Goal: Information Seeking & Learning: Compare options

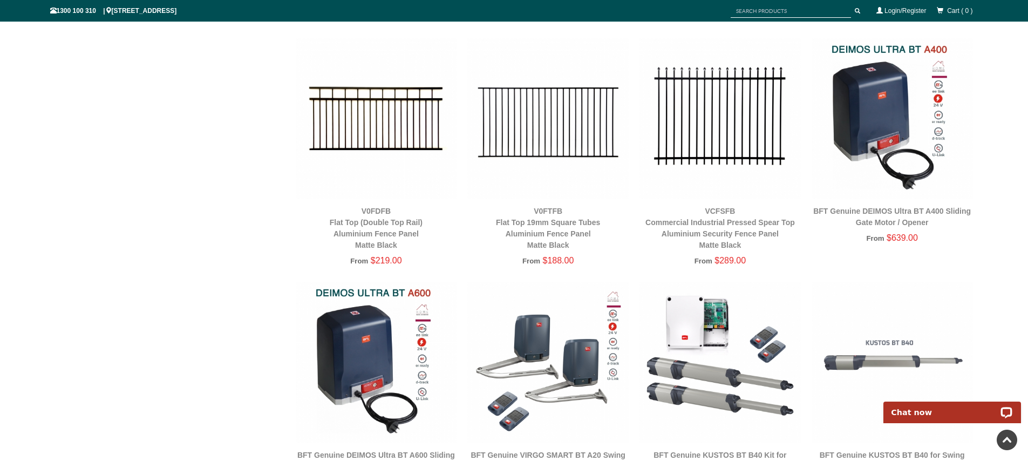
scroll to position [2365, 0]
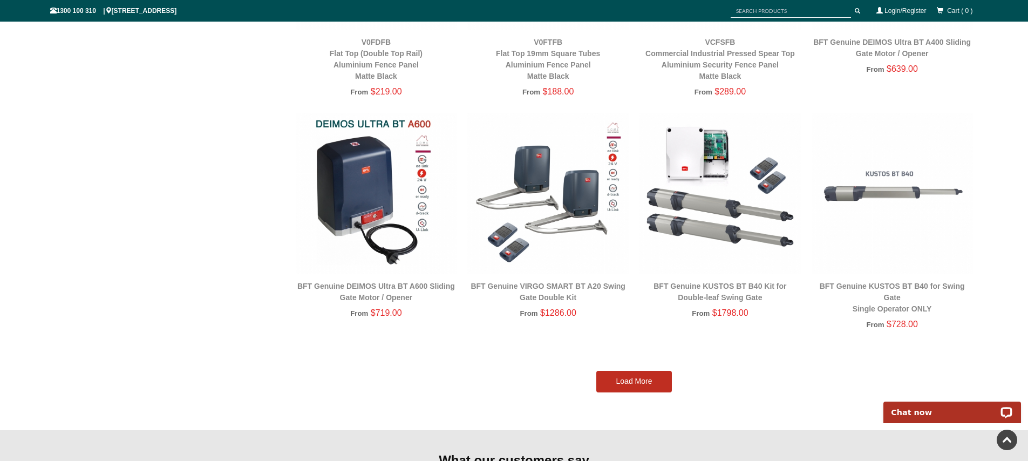
click at [643, 384] on link "Load More" at bounding box center [634, 382] width 76 height 22
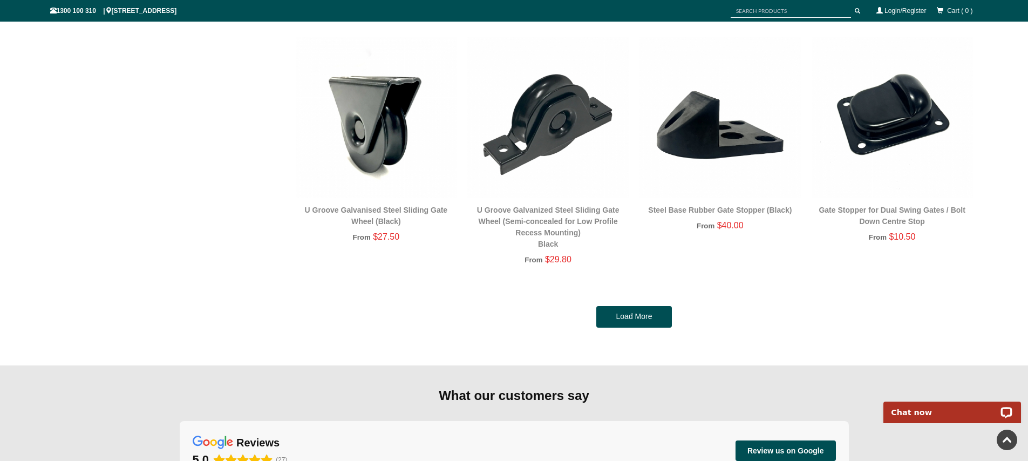
scroll to position [4834, 0]
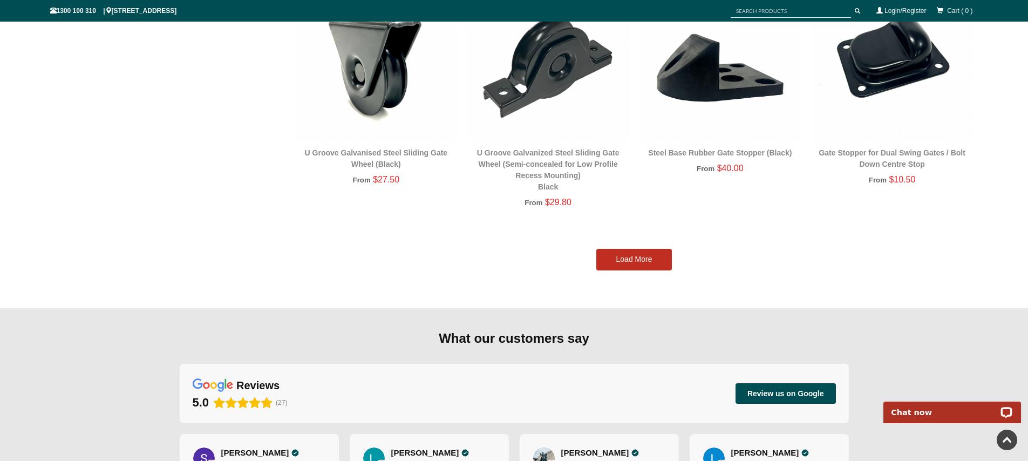
click at [658, 268] on link "Load More" at bounding box center [634, 260] width 76 height 22
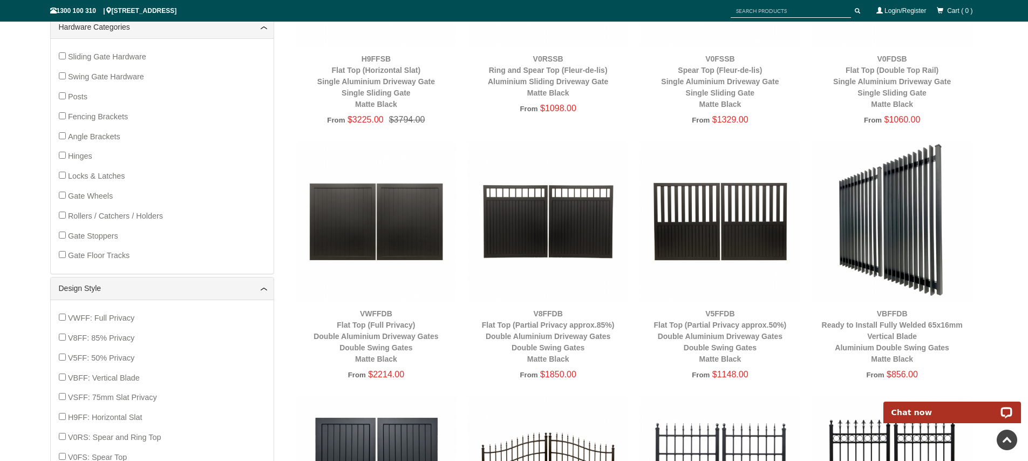
scroll to position [541, 0]
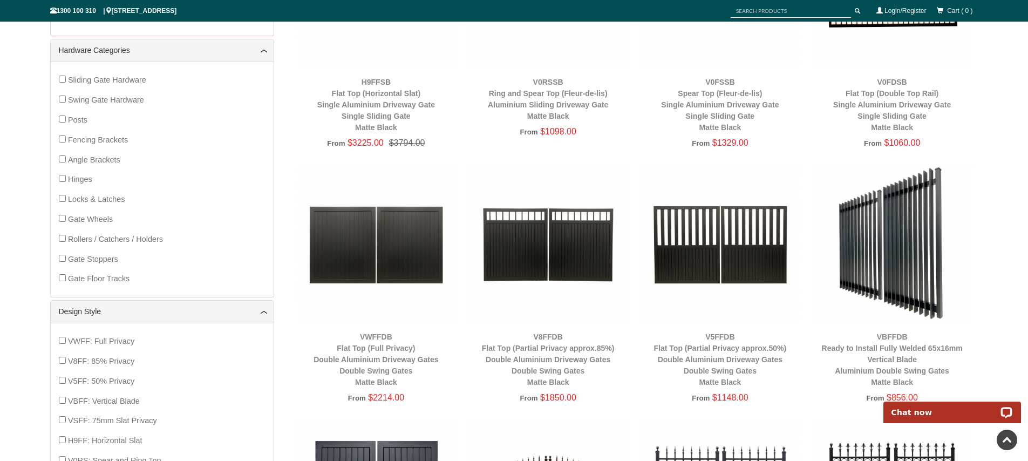
click at [937, 243] on img at bounding box center [892, 244] width 161 height 161
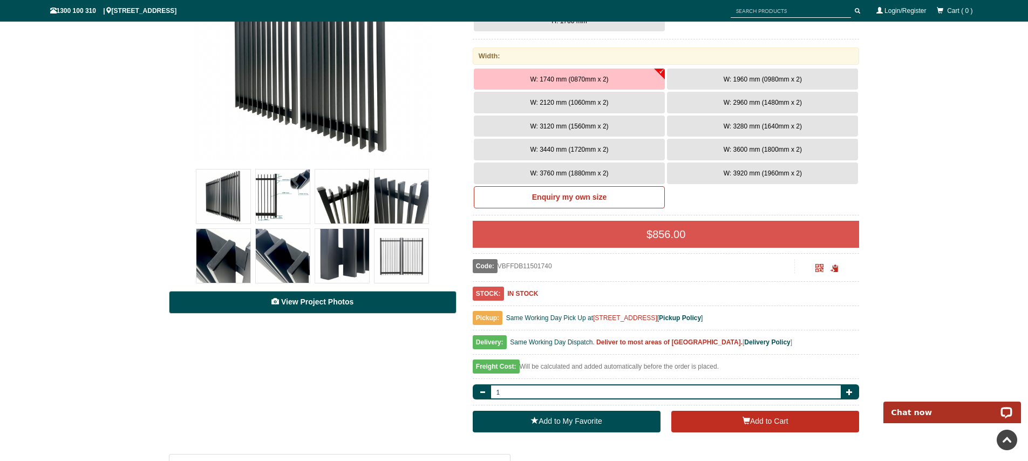
click at [339, 307] on link "View Project Photos" at bounding box center [313, 302] width 288 height 23
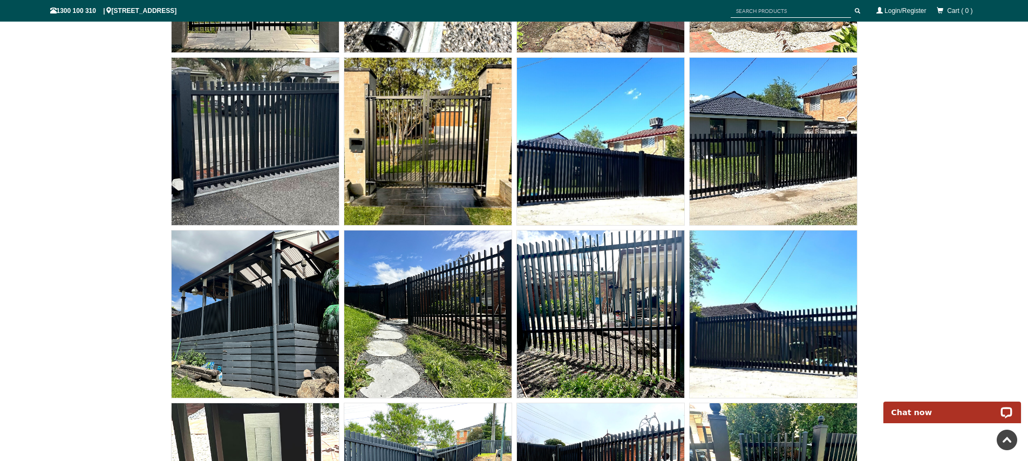
scroll to position [7881, 0]
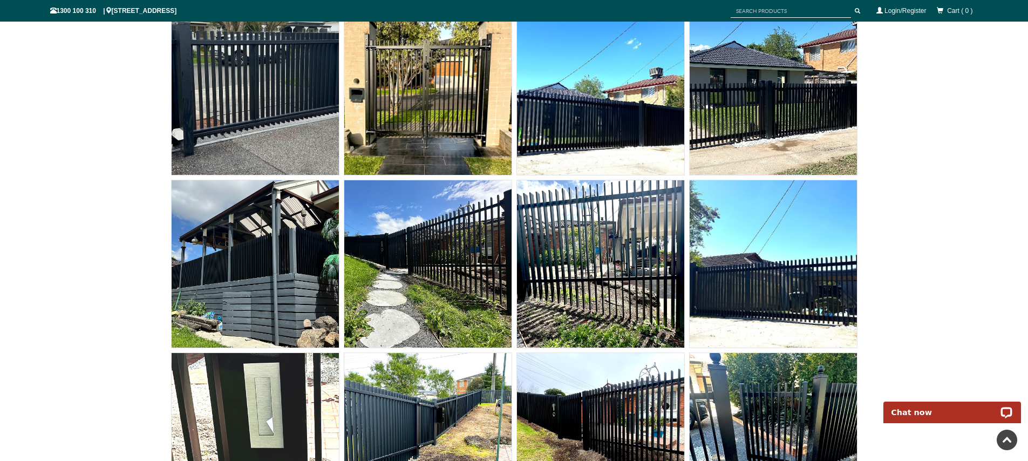
scroll to position [260, 0]
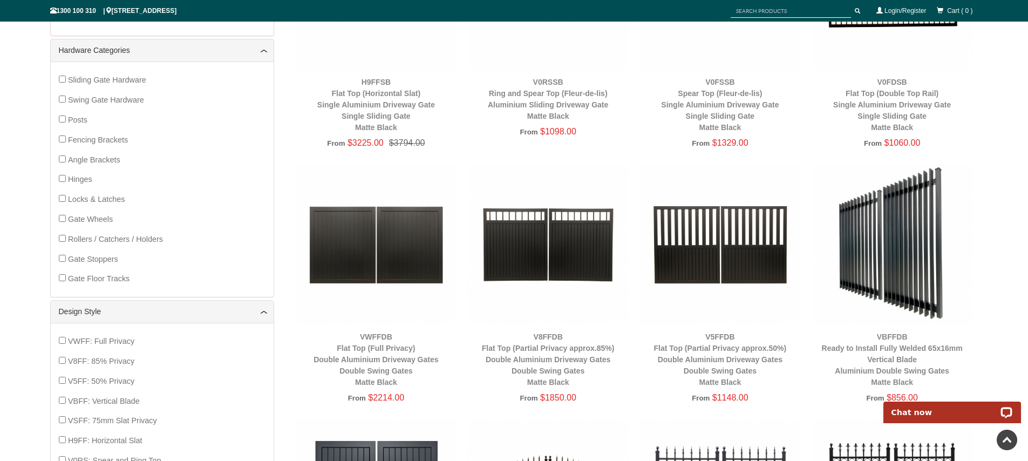
click at [542, 217] on img at bounding box center [547, 244] width 161 height 161
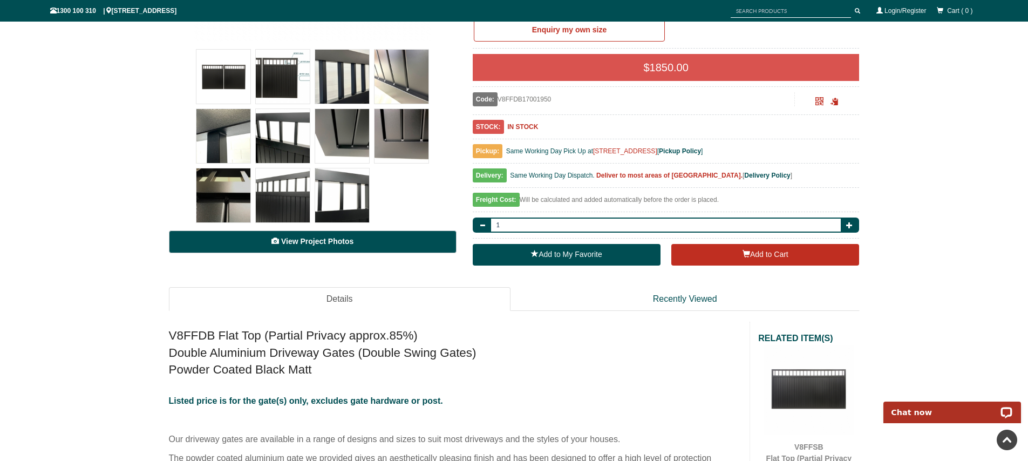
click at [326, 242] on span "View Project Photos" at bounding box center [317, 241] width 72 height 9
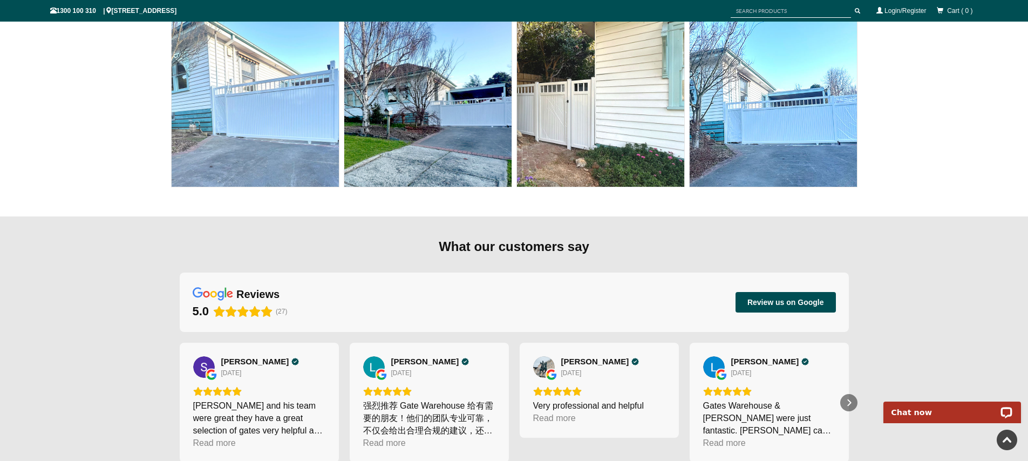
scroll to position [5488, 0]
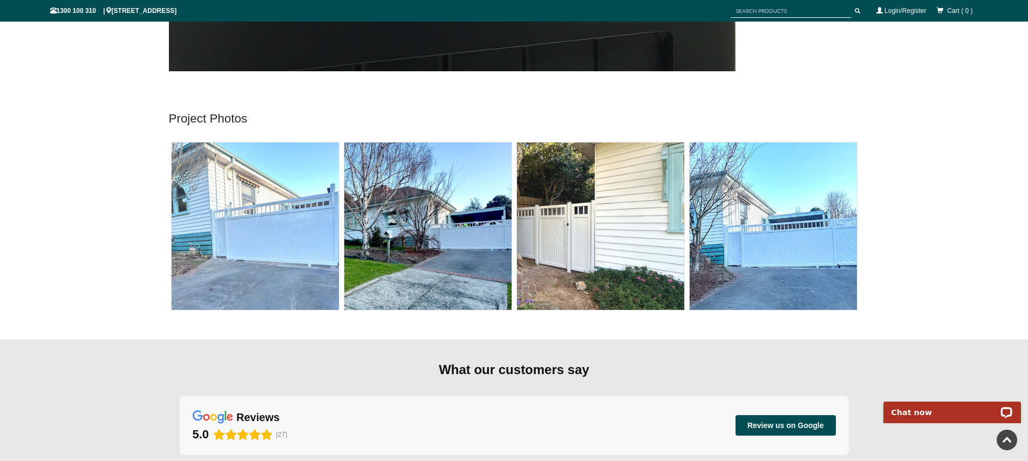
scroll to position [380, 0]
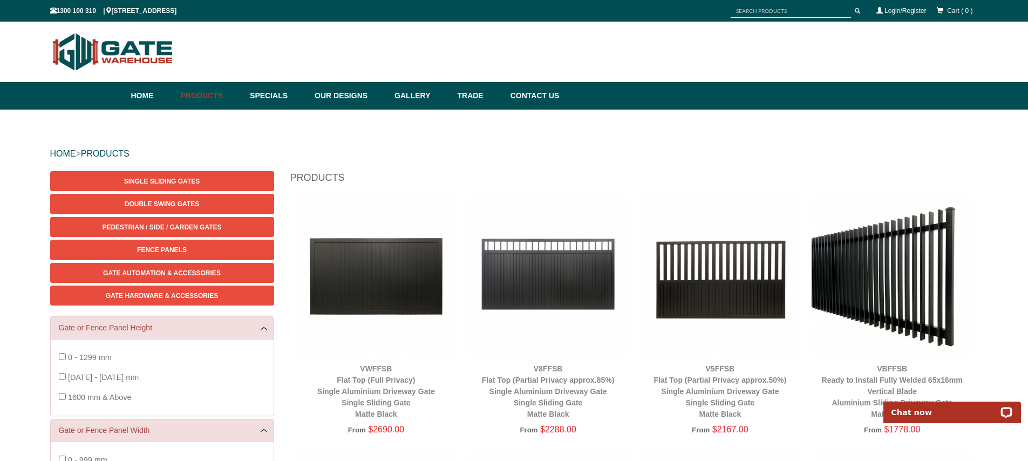
click at [373, 271] on img at bounding box center [376, 275] width 161 height 161
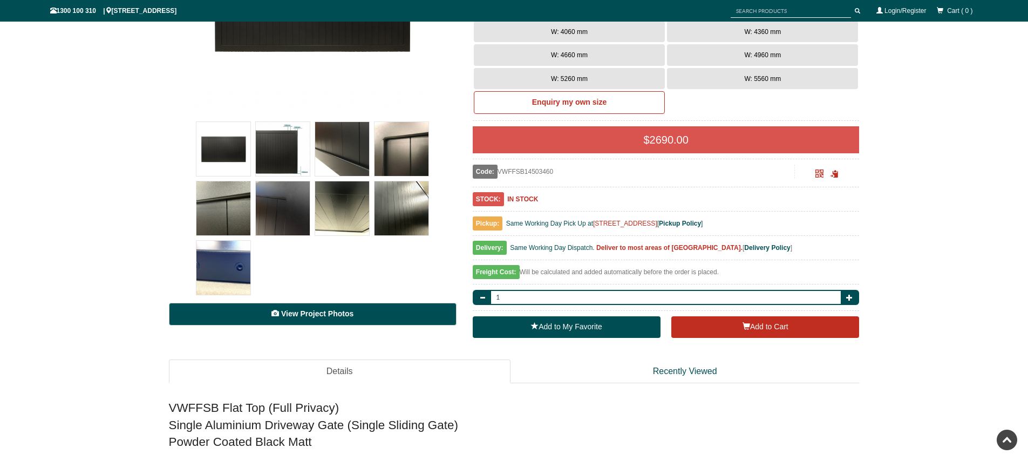
click at [341, 314] on span "View Project Photos" at bounding box center [317, 313] width 72 height 9
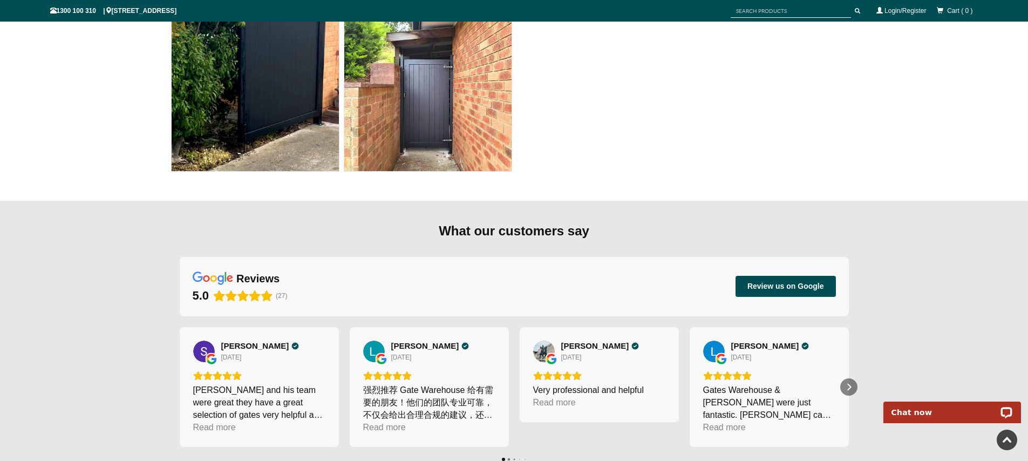
scroll to position [5700, 0]
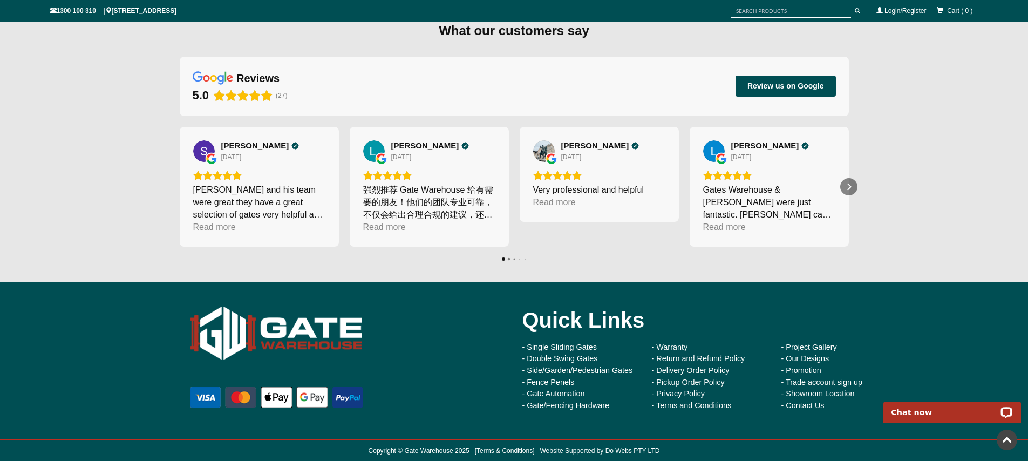
scroll to position [295, 0]
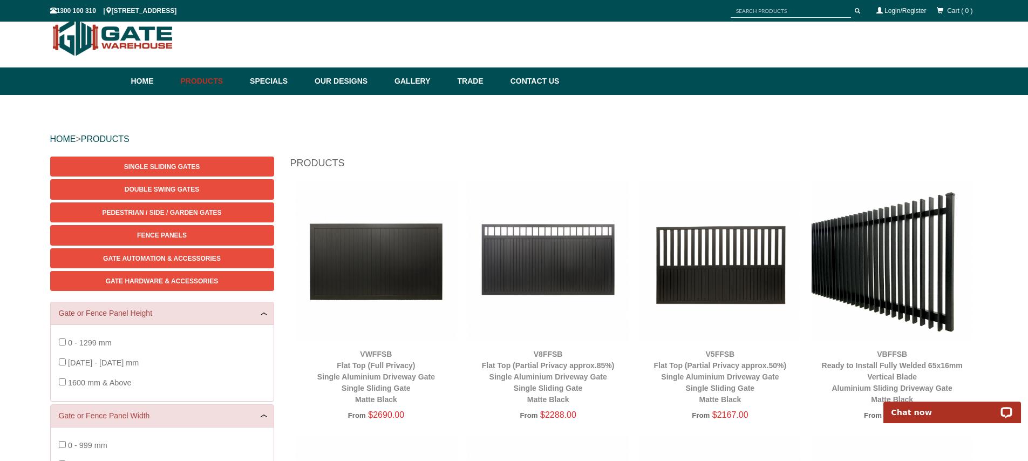
scroll to position [22, 0]
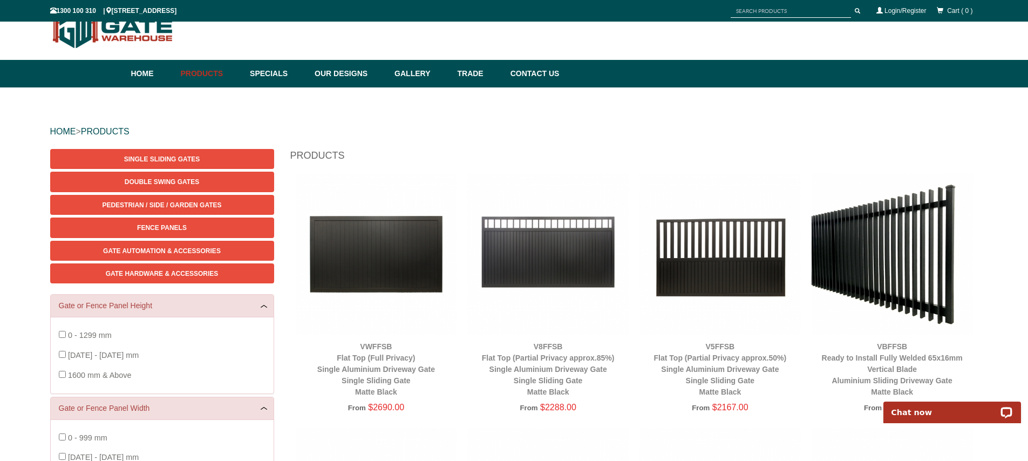
click at [852, 276] on img at bounding box center [892, 253] width 161 height 161
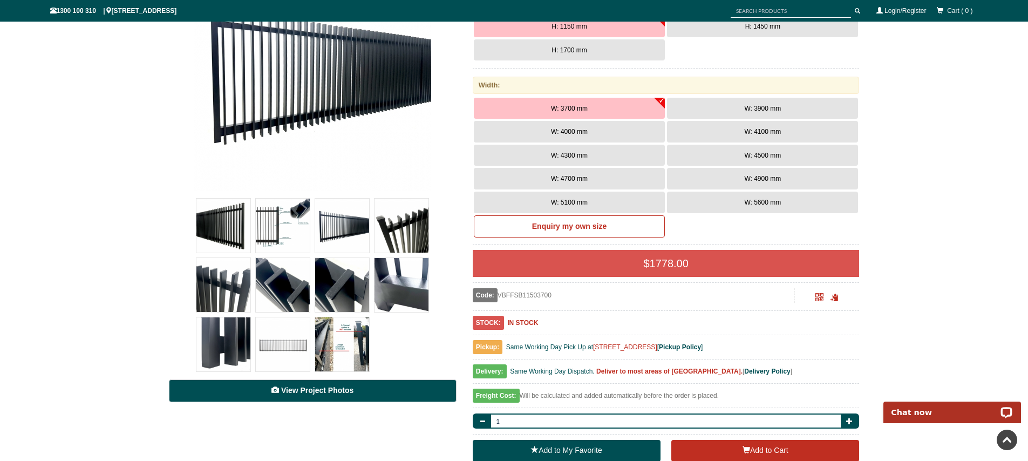
click at [330, 384] on link "View Project Photos" at bounding box center [313, 390] width 288 height 23
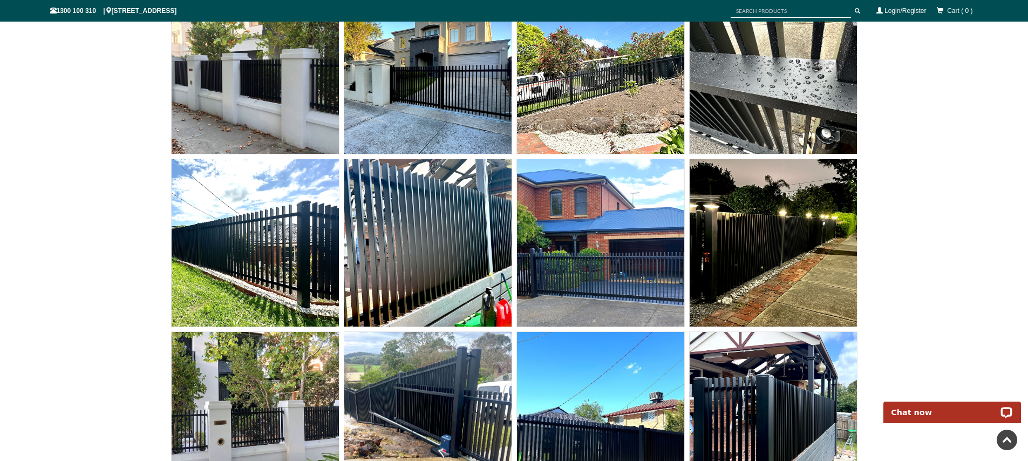
scroll to position [9965, 0]
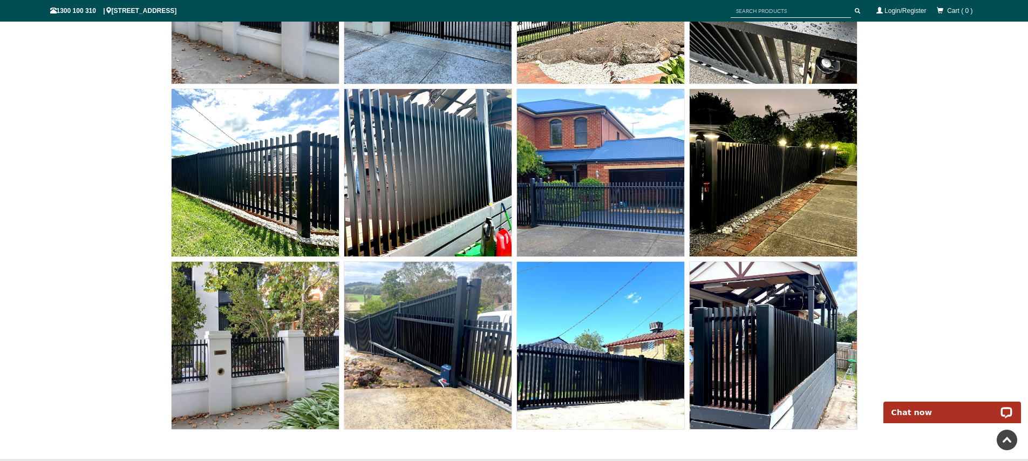
scroll to position [231, 0]
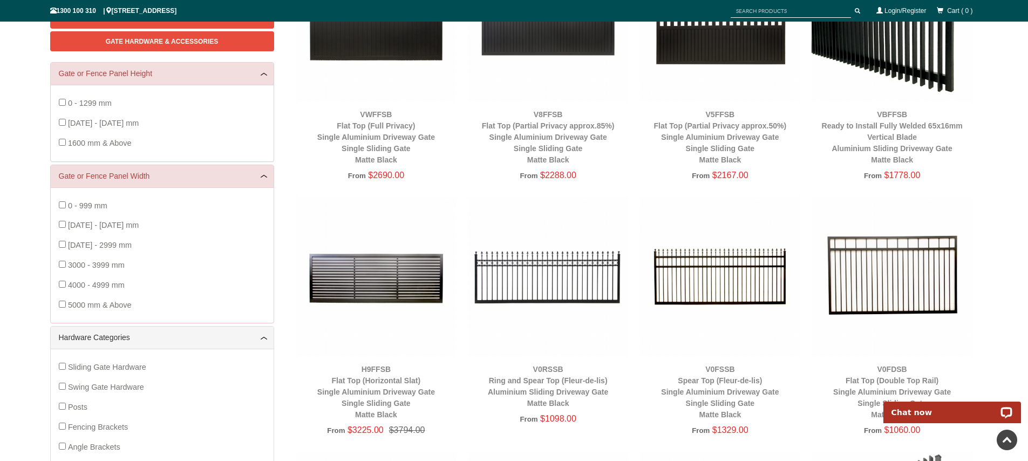
click at [419, 265] on img at bounding box center [376, 276] width 161 height 161
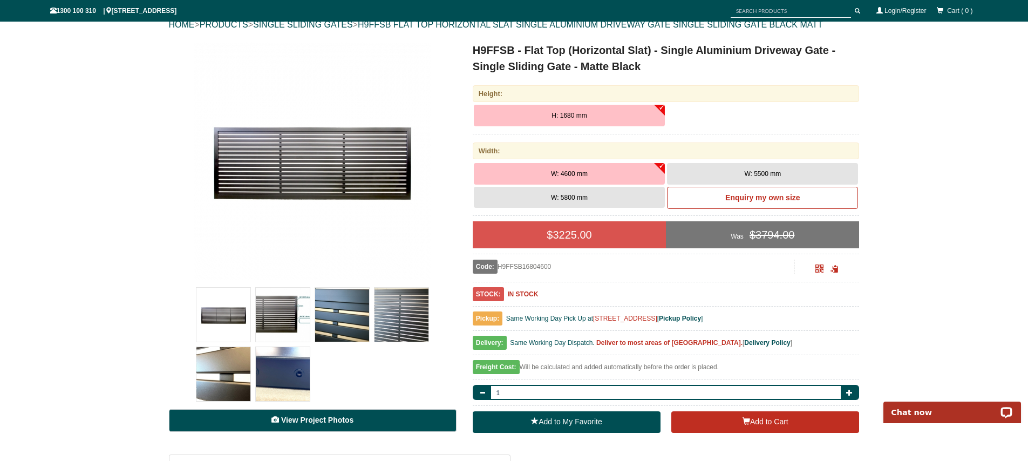
click at [321, 418] on span "View Project Photos" at bounding box center [317, 420] width 72 height 9
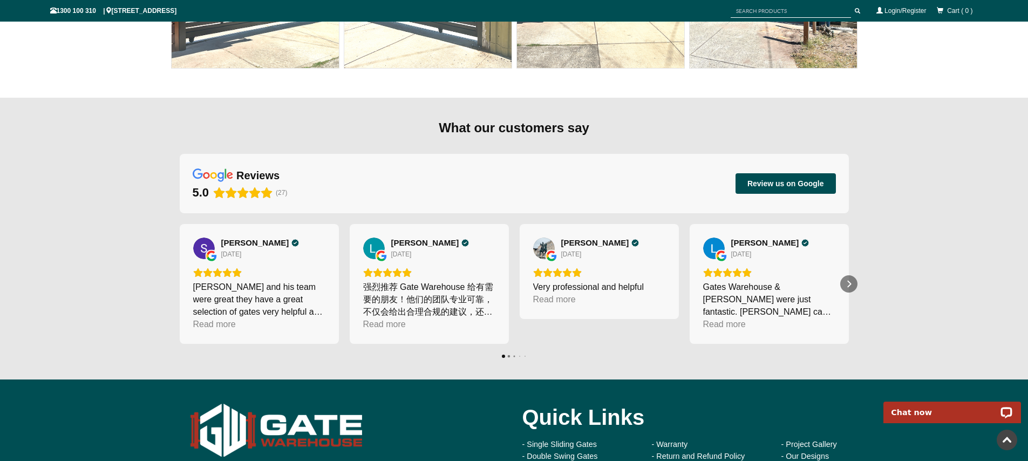
scroll to position [2957, 0]
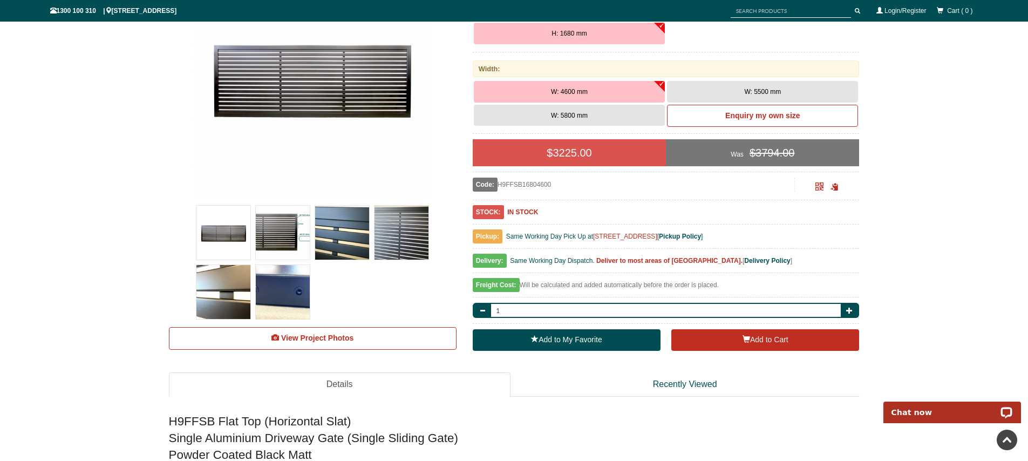
scroll to position [440, 0]
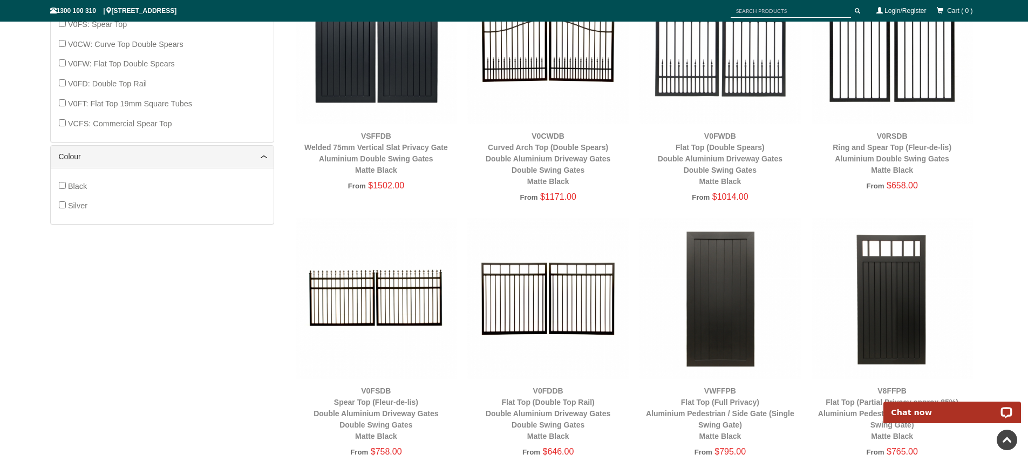
scroll to position [1087, 0]
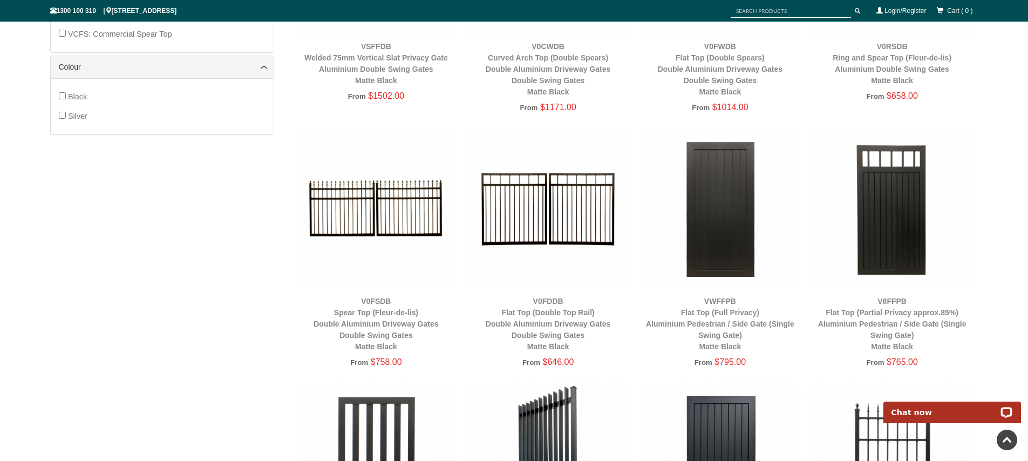
click at [405, 200] on img at bounding box center [376, 208] width 161 height 161
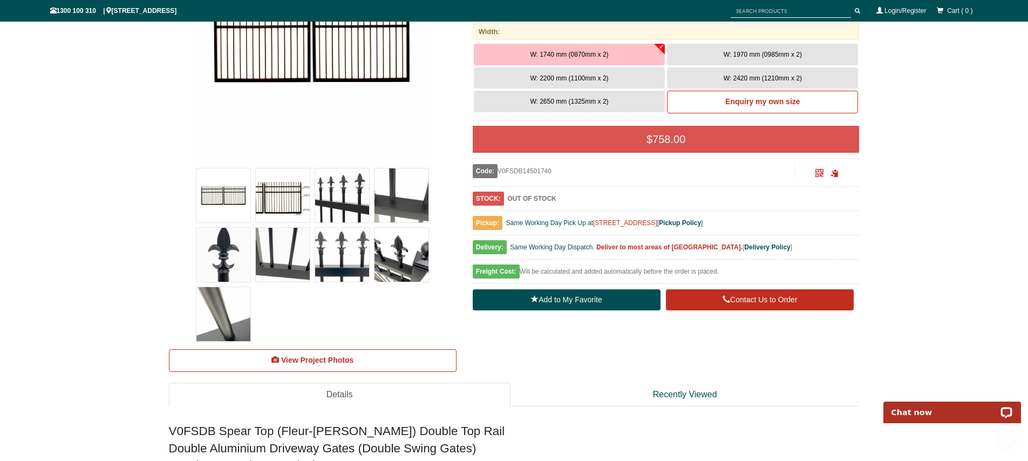
scroll to position [356, 0]
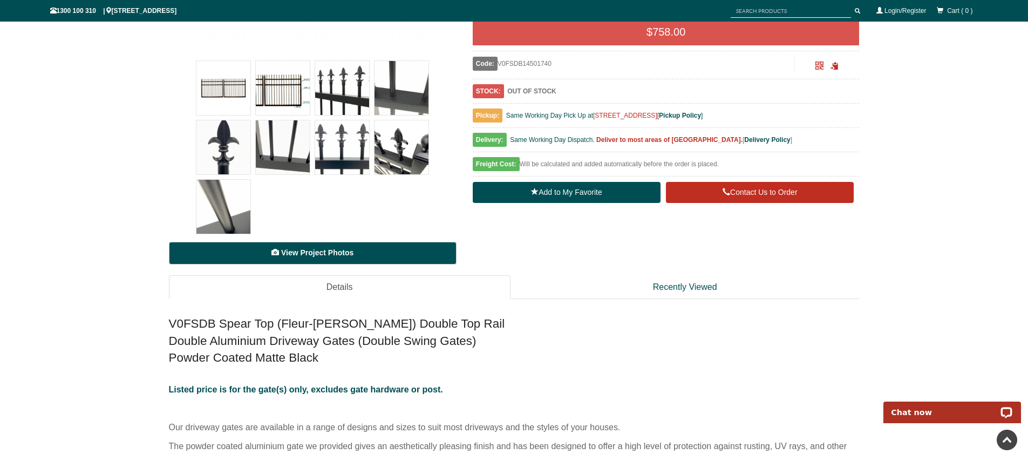
click at [258, 256] on link "View Project Photos" at bounding box center [313, 253] width 288 height 23
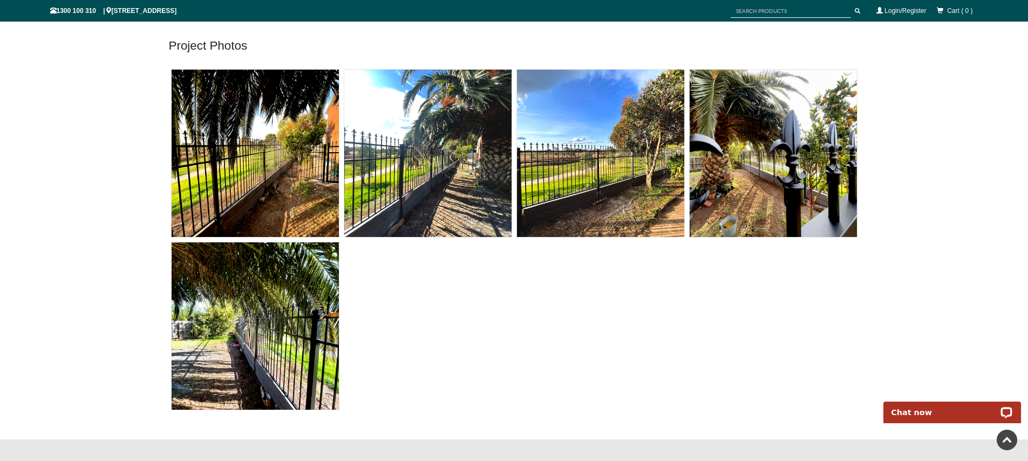
click at [281, 174] on img at bounding box center [255, 153] width 167 height 167
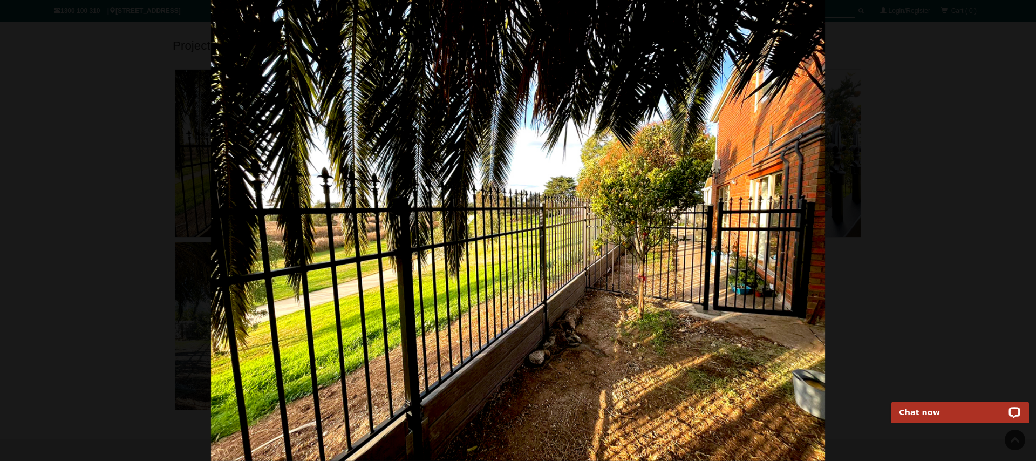
click at [756, 216] on img at bounding box center [518, 230] width 615 height 461
click at [1015, 245] on span at bounding box center [1014, 247] width 32 height 32
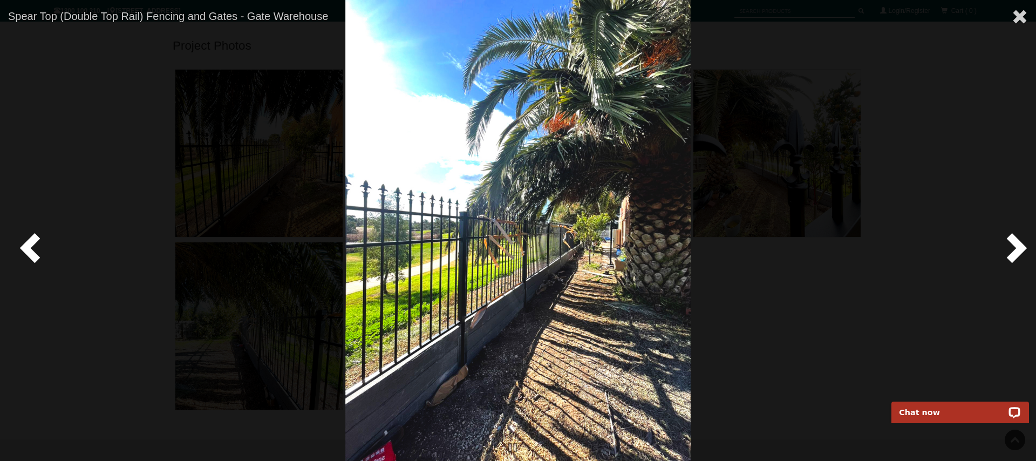
click at [1015, 245] on span at bounding box center [1014, 247] width 32 height 32
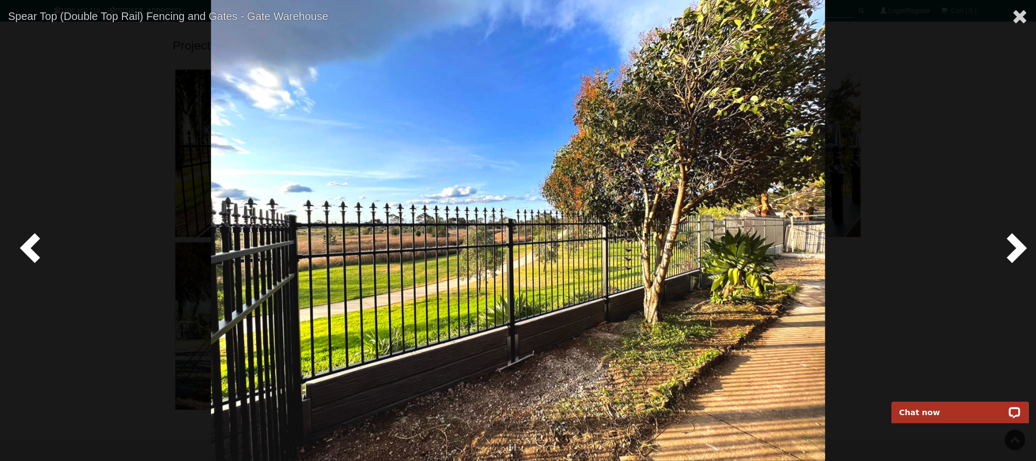
click at [1015, 245] on span at bounding box center [1014, 247] width 32 height 32
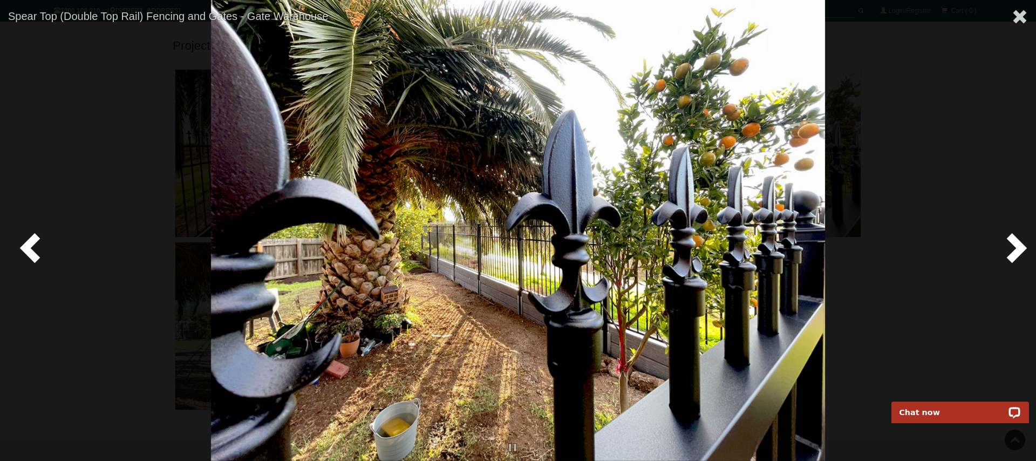
click at [1015, 245] on span at bounding box center [1014, 247] width 32 height 32
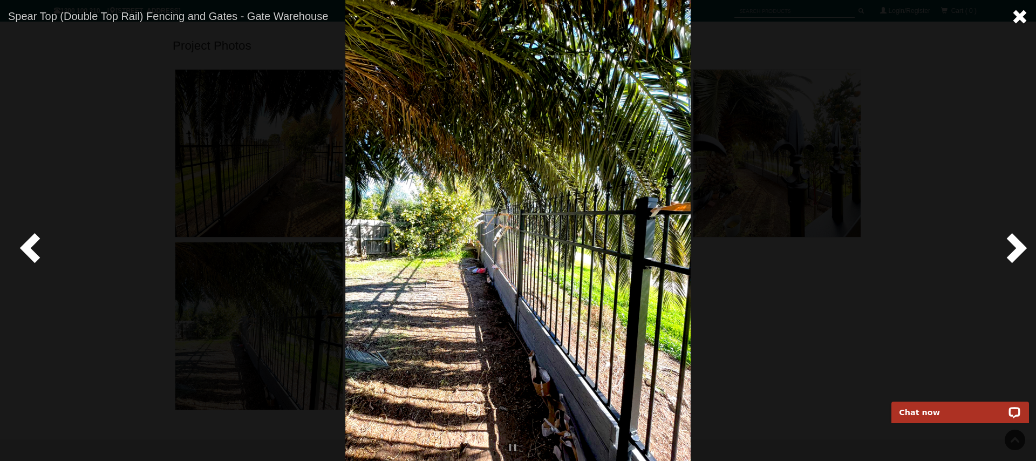
click at [1020, 12] on span at bounding box center [1020, 17] width 16 height 16
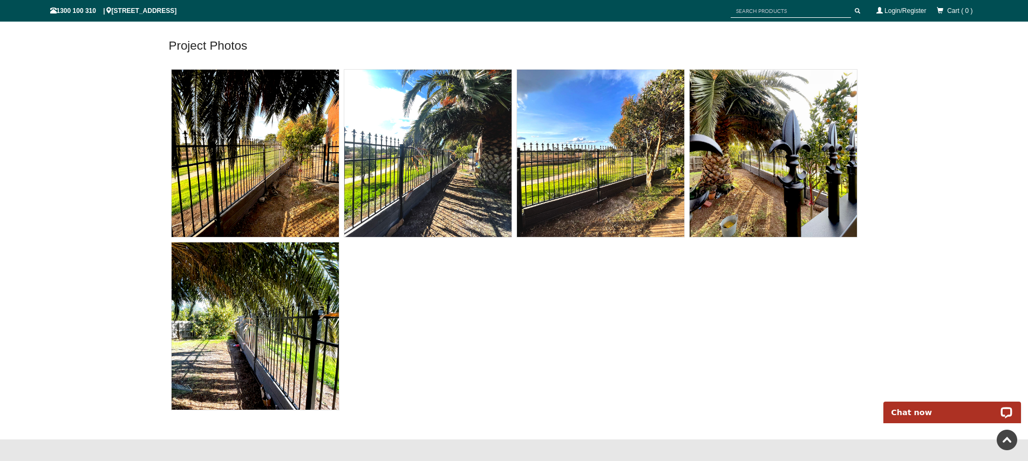
scroll to position [356, 0]
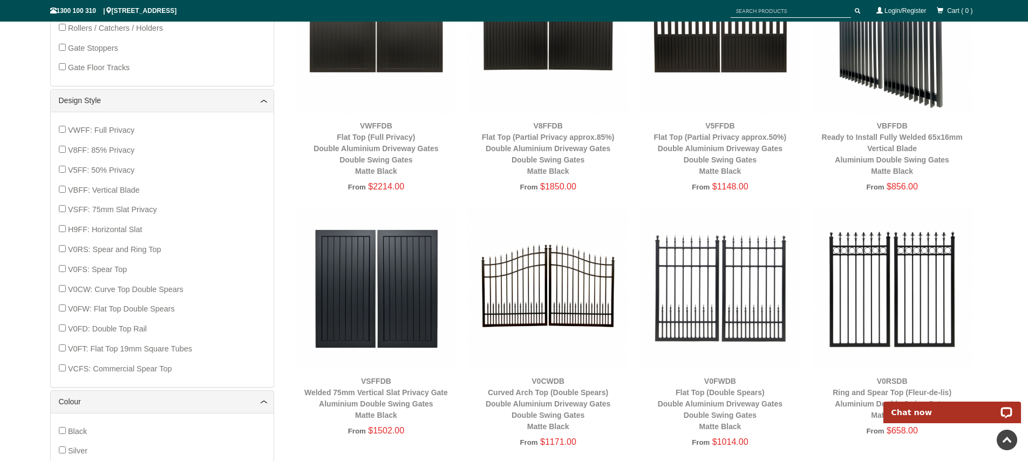
scroll to position [845, 0]
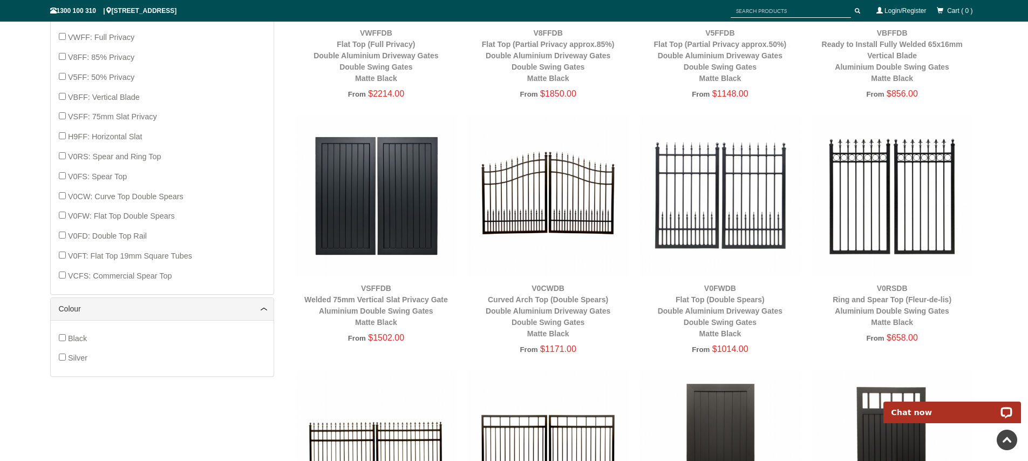
click at [849, 181] on img at bounding box center [892, 195] width 161 height 161
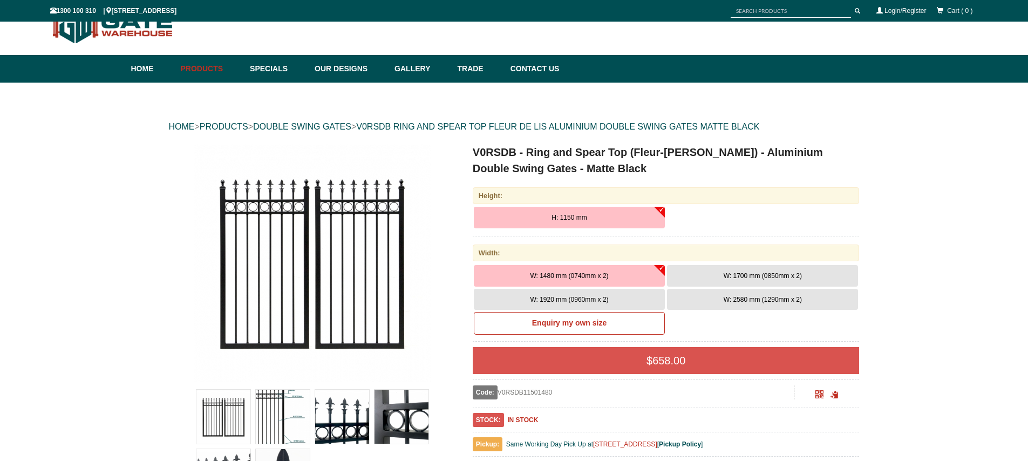
scroll to position [247, 0]
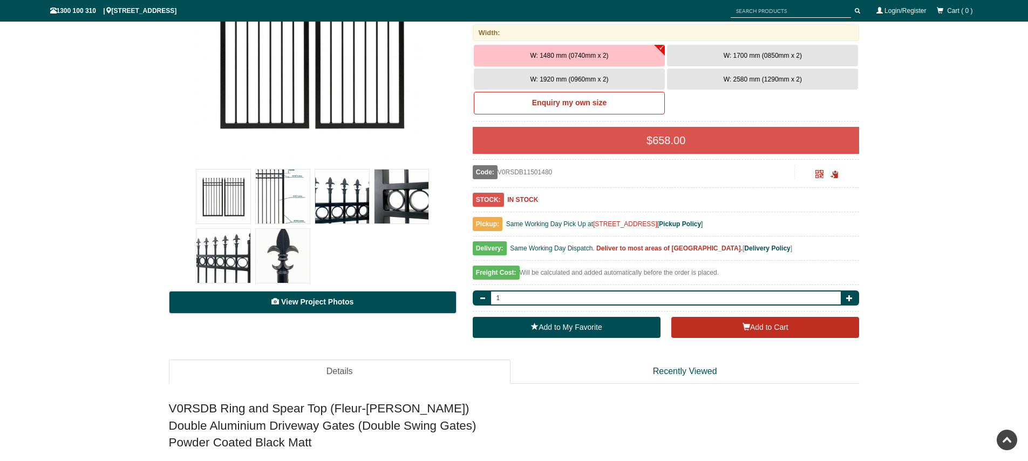
click at [349, 301] on span "View Project Photos" at bounding box center [317, 301] width 72 height 9
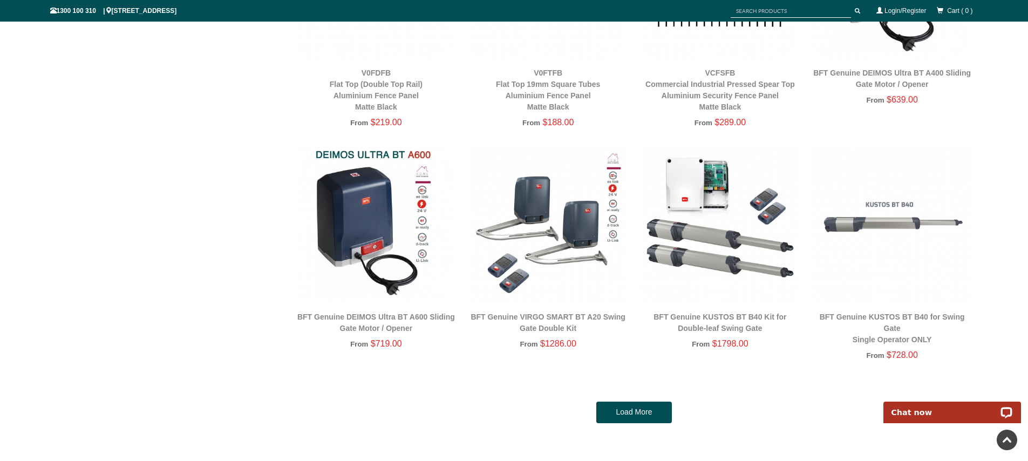
scroll to position [2425, 0]
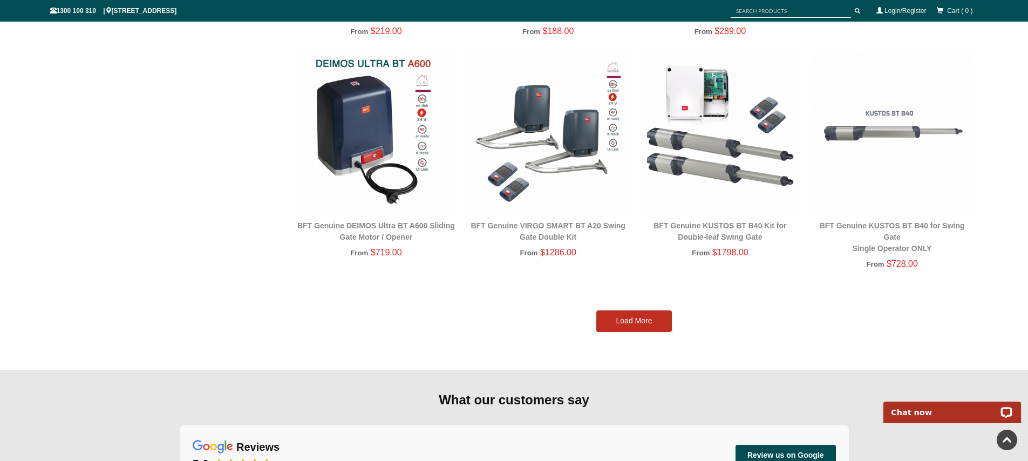
click at [609, 319] on link "Load More" at bounding box center [634, 321] width 76 height 22
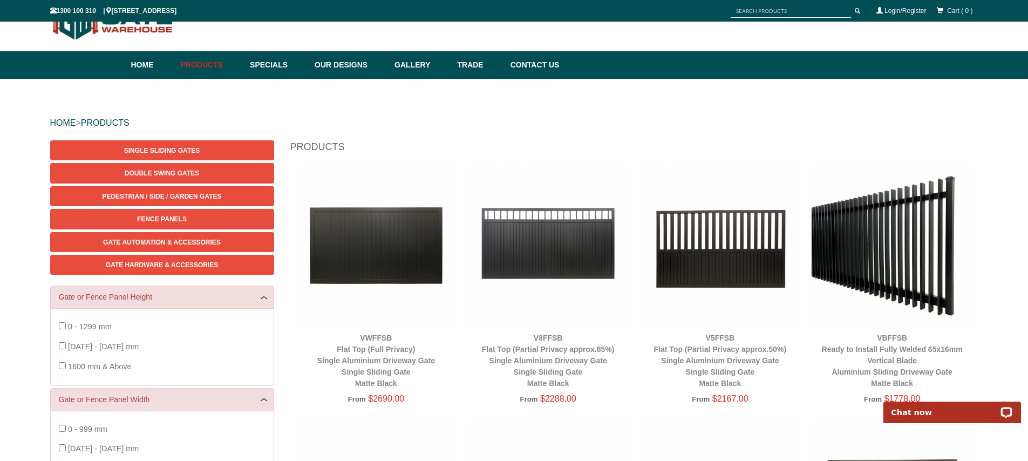
scroll to position [0, 0]
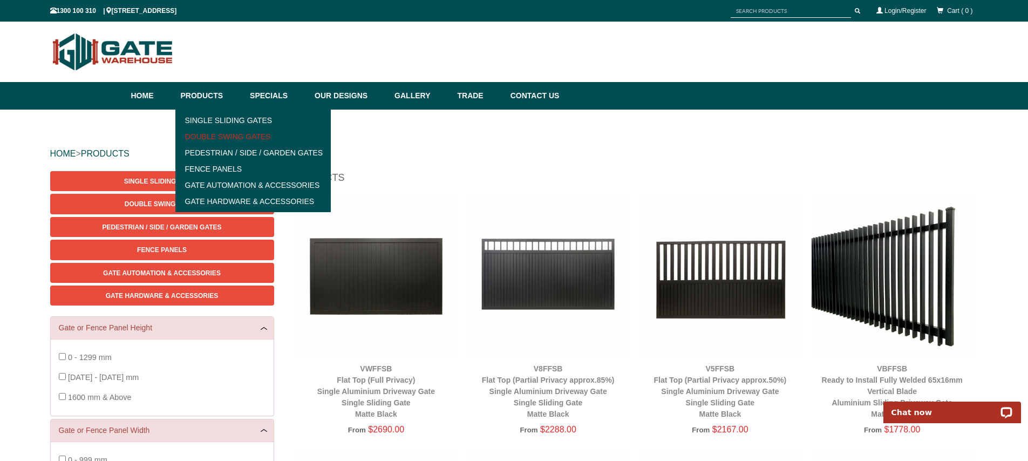
click at [221, 137] on link "Double Swing Gates" at bounding box center [253, 136] width 149 height 16
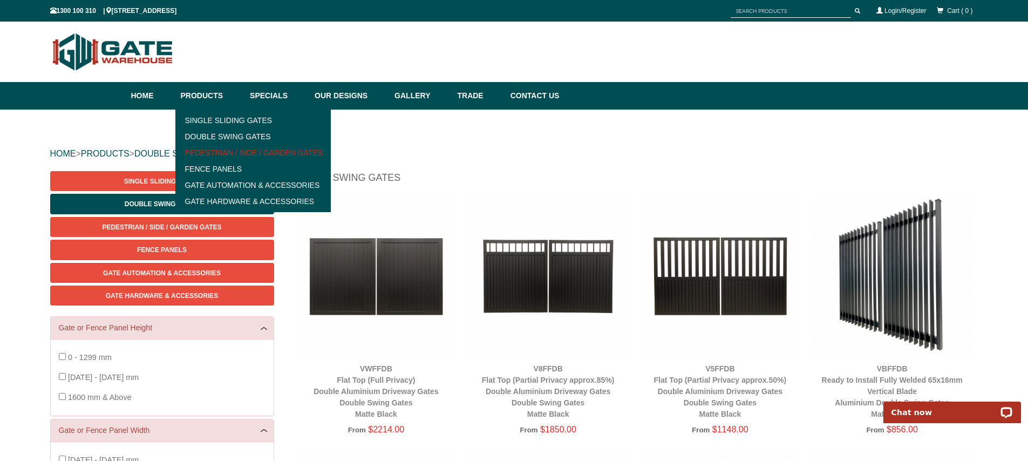
click at [226, 154] on link "Pedestrian / Side / Garden Gates" at bounding box center [253, 153] width 149 height 16
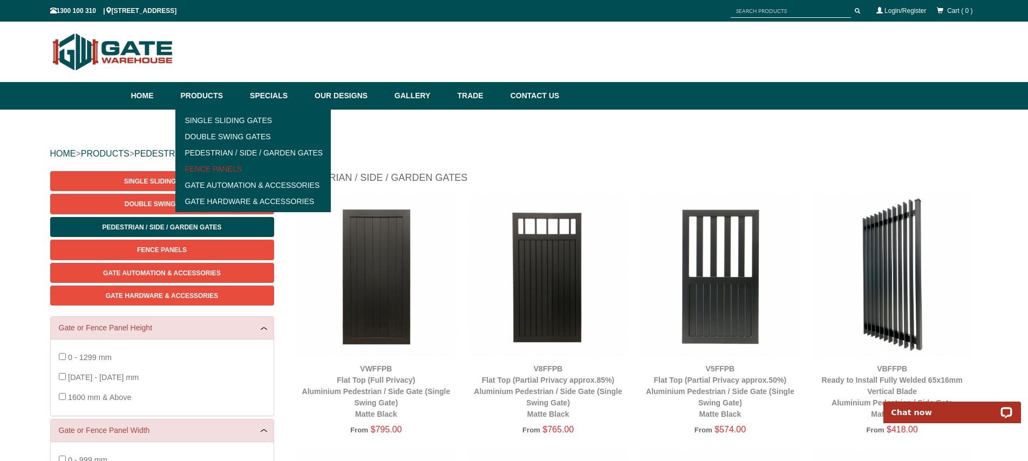
click at [223, 168] on link "Fence Panels" at bounding box center [253, 169] width 149 height 16
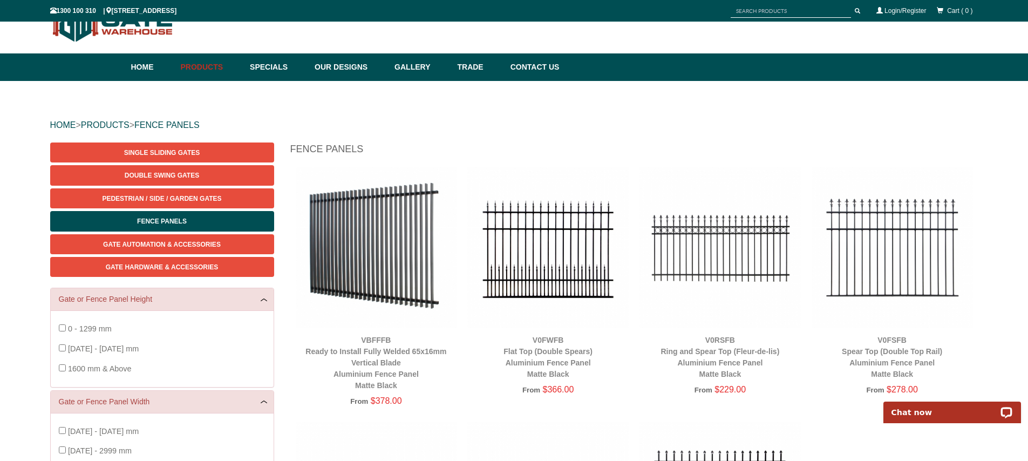
scroll to position [29, 0]
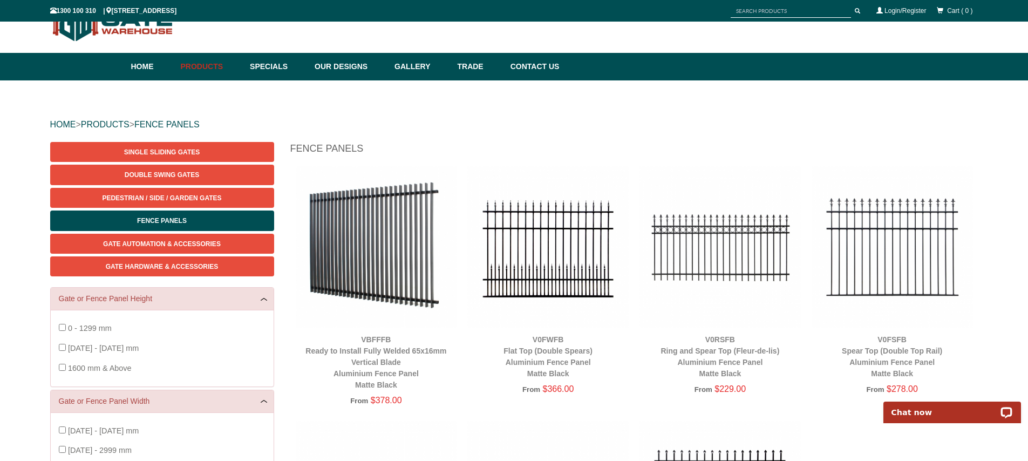
click at [403, 271] on img at bounding box center [376, 246] width 161 height 161
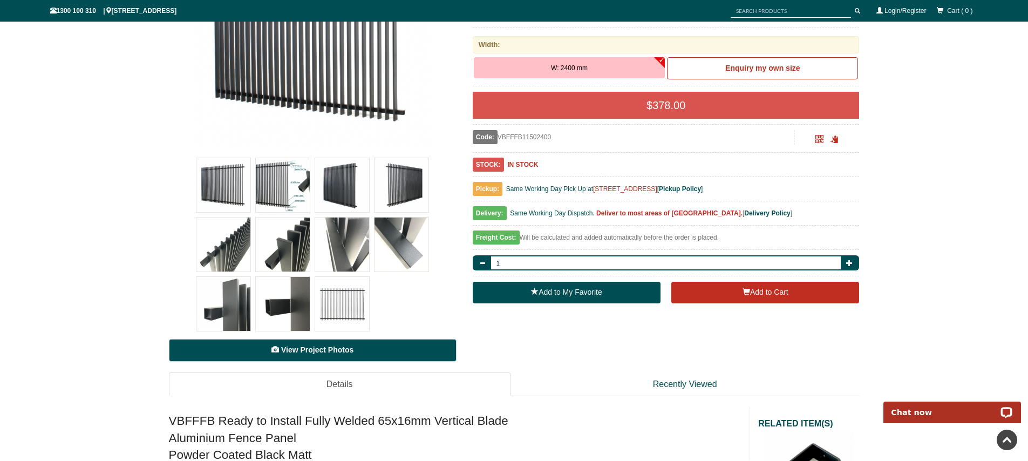
click at [316, 345] on link "View Project Photos" at bounding box center [313, 350] width 288 height 23
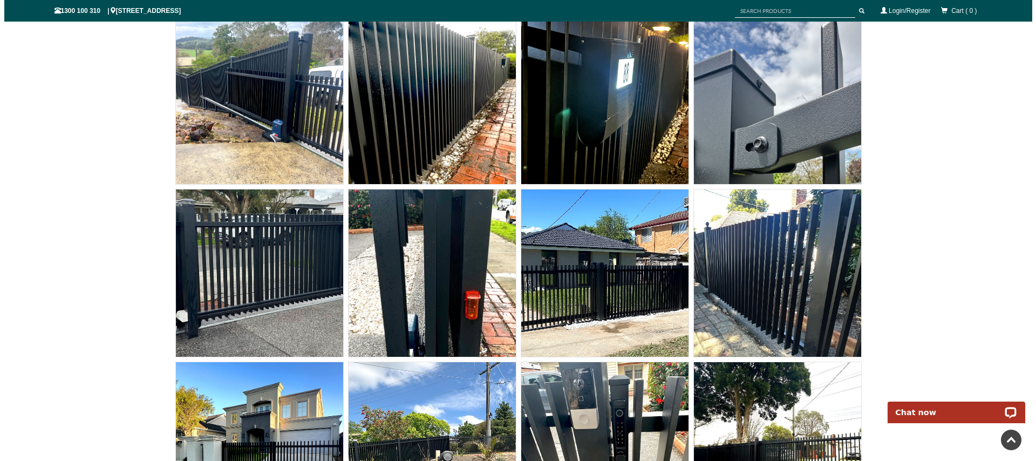
scroll to position [6828, 0]
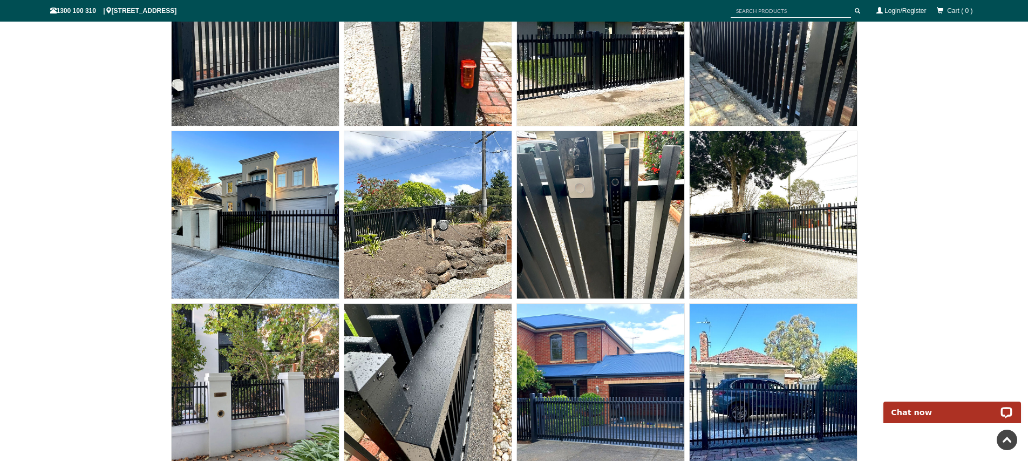
click at [305, 239] on img at bounding box center [255, 214] width 167 height 167
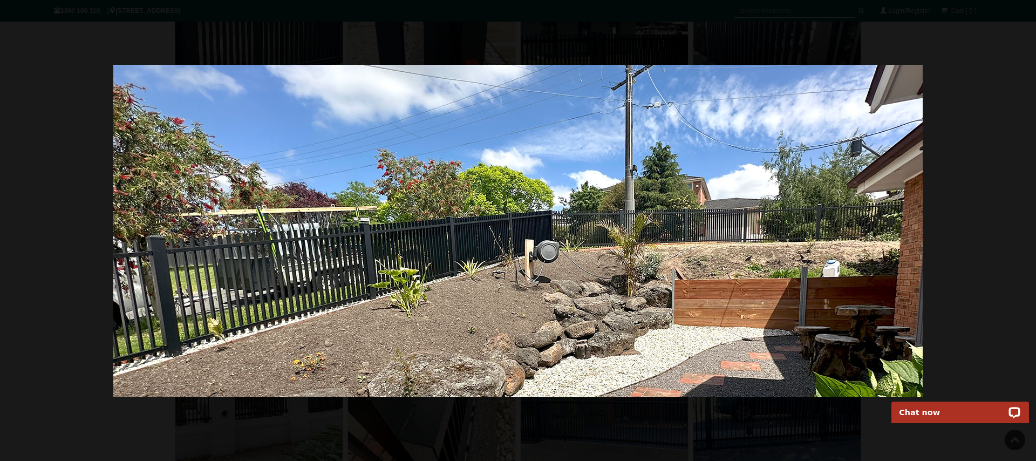
scroll to position [258, 0]
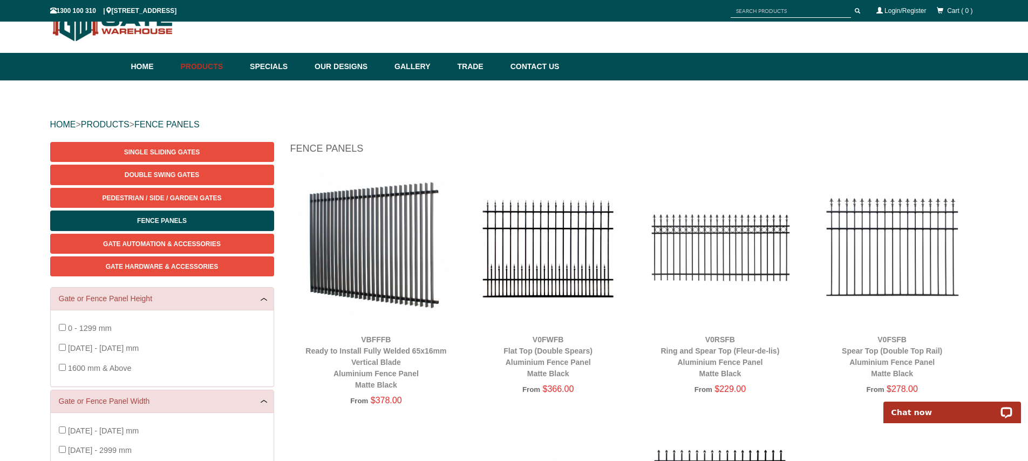
click at [567, 252] on img at bounding box center [547, 246] width 161 height 161
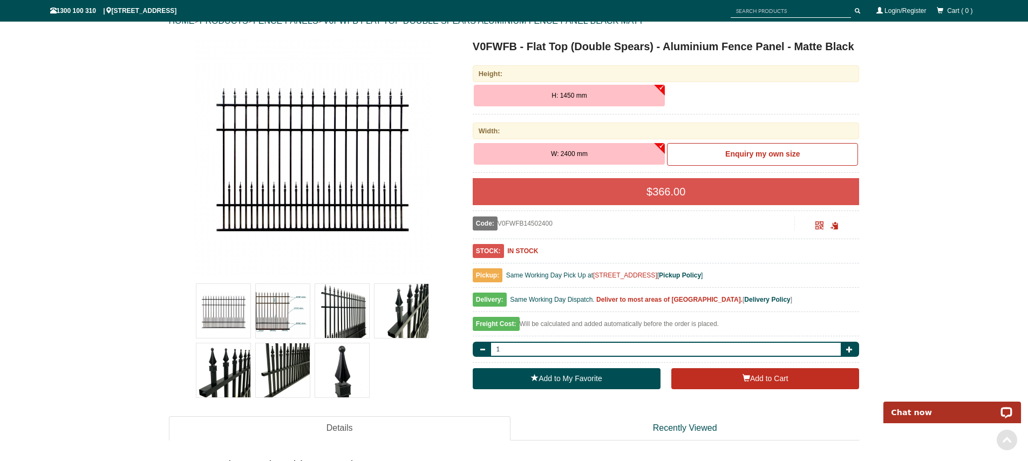
scroll to position [214, 0]
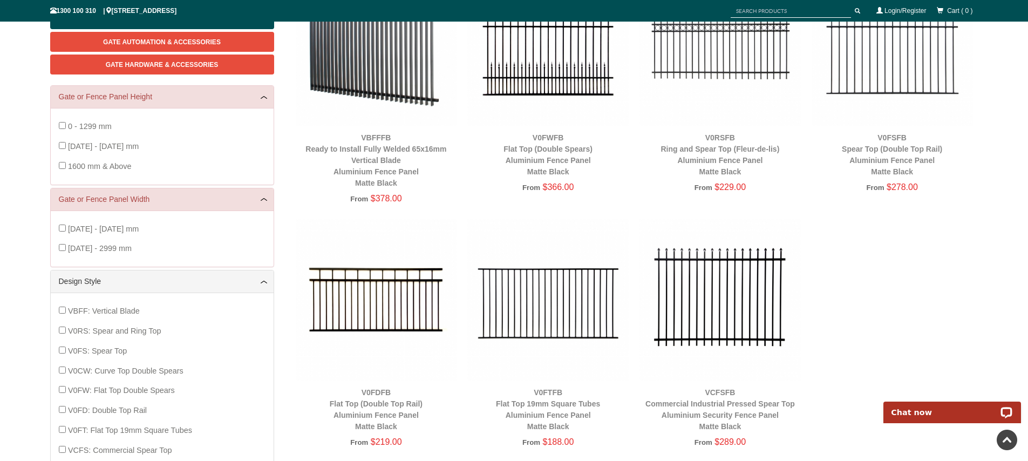
scroll to position [231, 0]
click at [686, 323] on img at bounding box center [719, 299] width 161 height 161
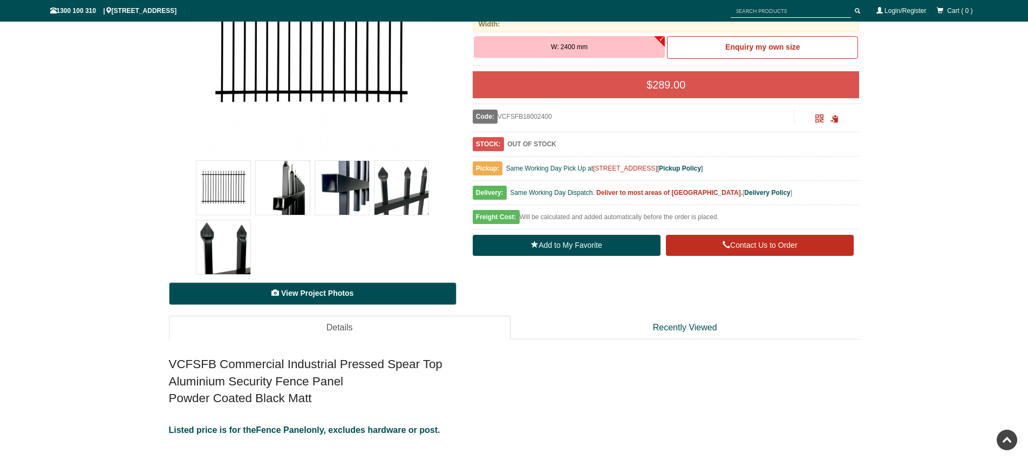
click at [330, 294] on span "View Project Photos" at bounding box center [317, 293] width 72 height 9
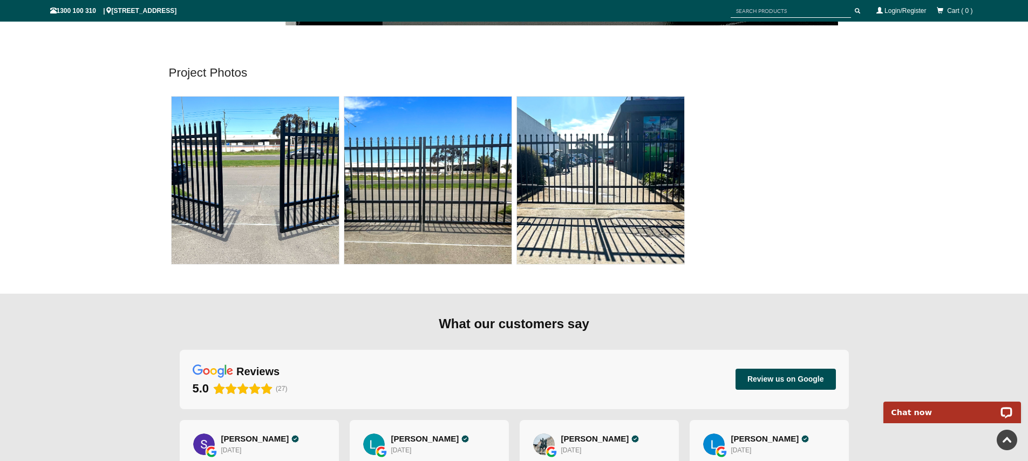
scroll to position [3593, 0]
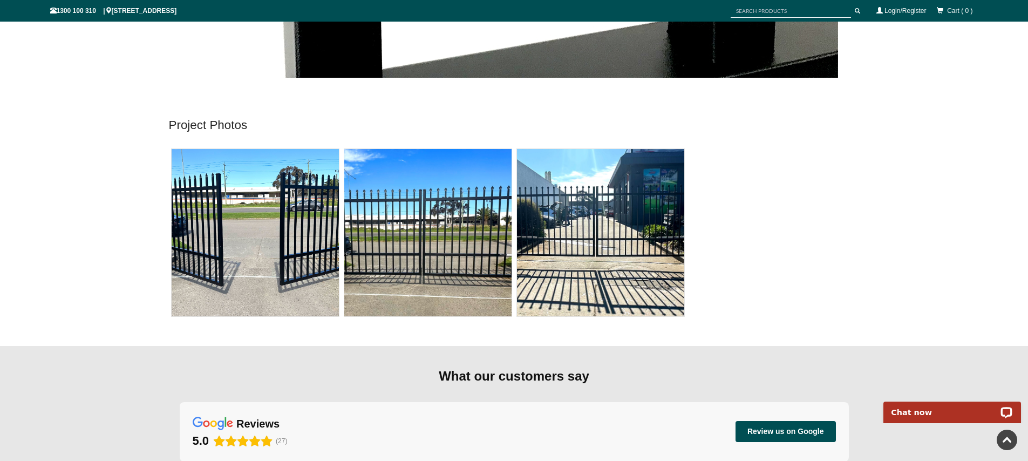
click at [579, 213] on img at bounding box center [600, 232] width 167 height 167
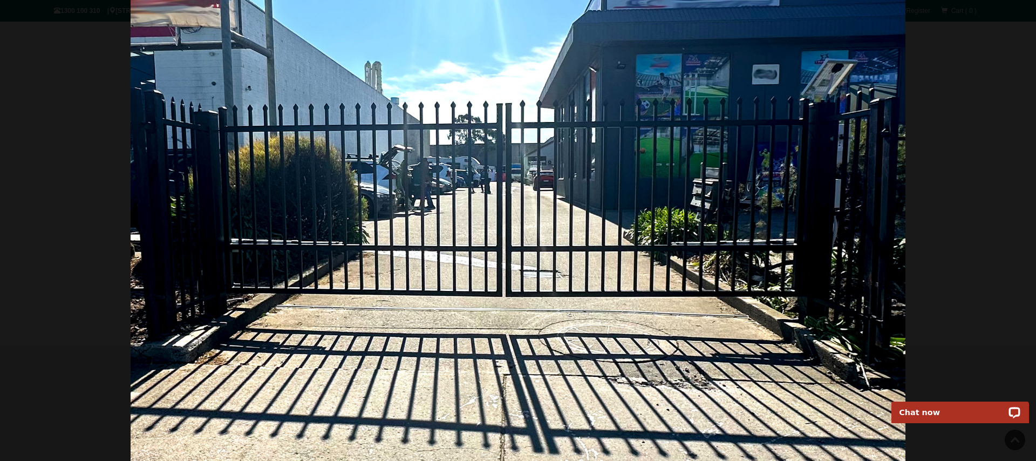
click at [880, 235] on img at bounding box center [518, 230] width 775 height 461
click at [1015, 17] on span at bounding box center [1020, 17] width 16 height 16
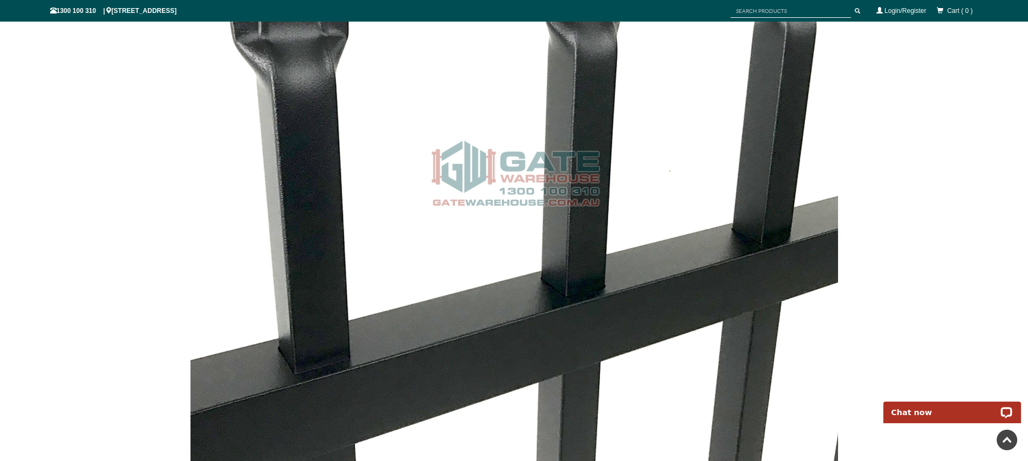
scroll to position [2351, 0]
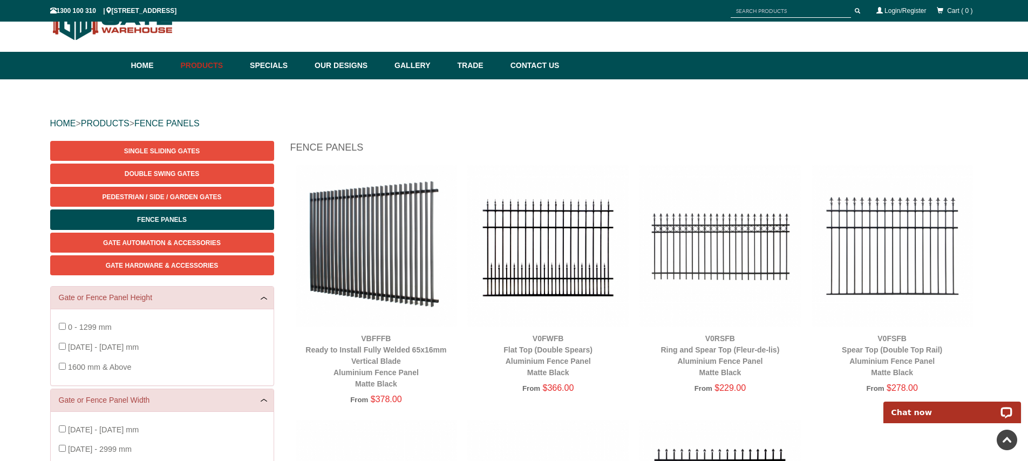
scroll to position [12, 0]
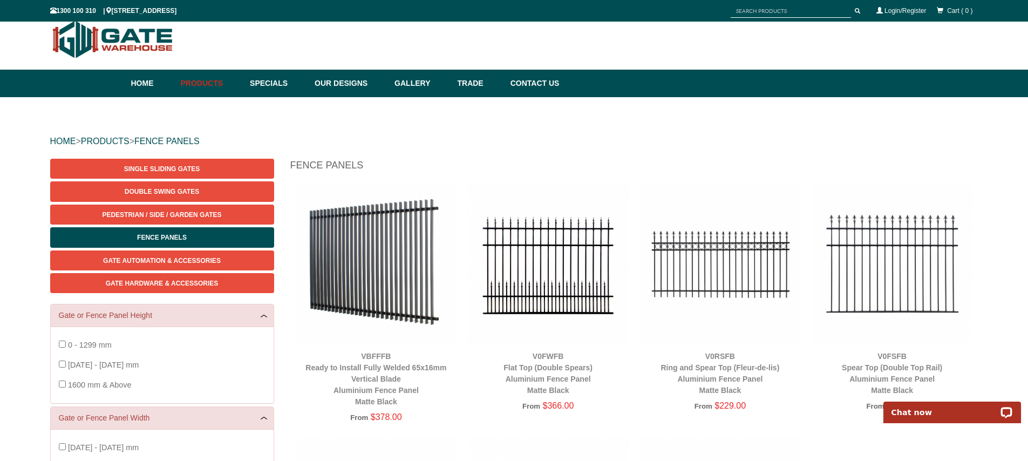
click at [681, 244] on img at bounding box center [719, 263] width 161 height 161
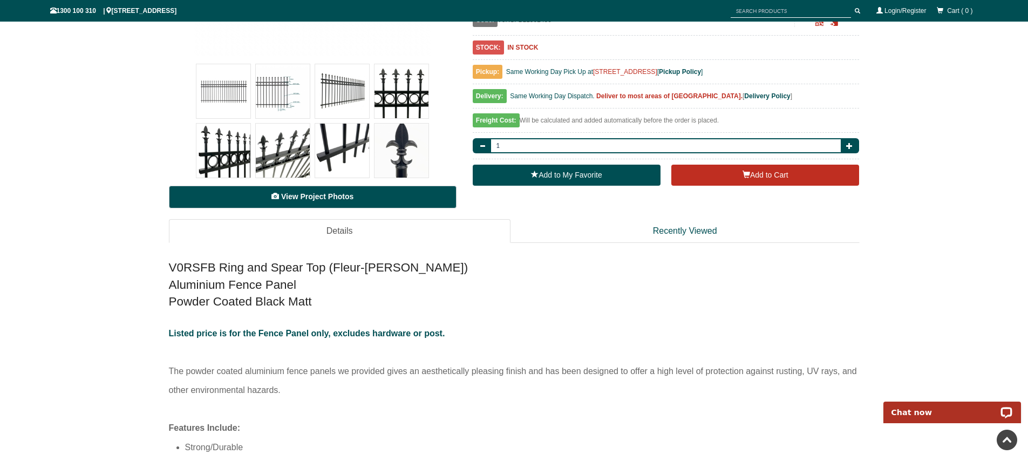
click at [329, 187] on link "View Project Photos" at bounding box center [313, 197] width 288 height 23
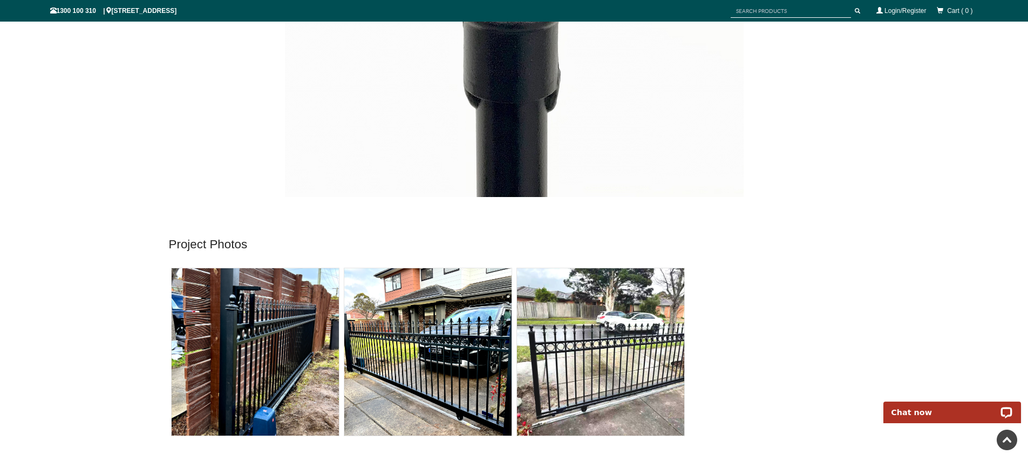
scroll to position [5579, 0]
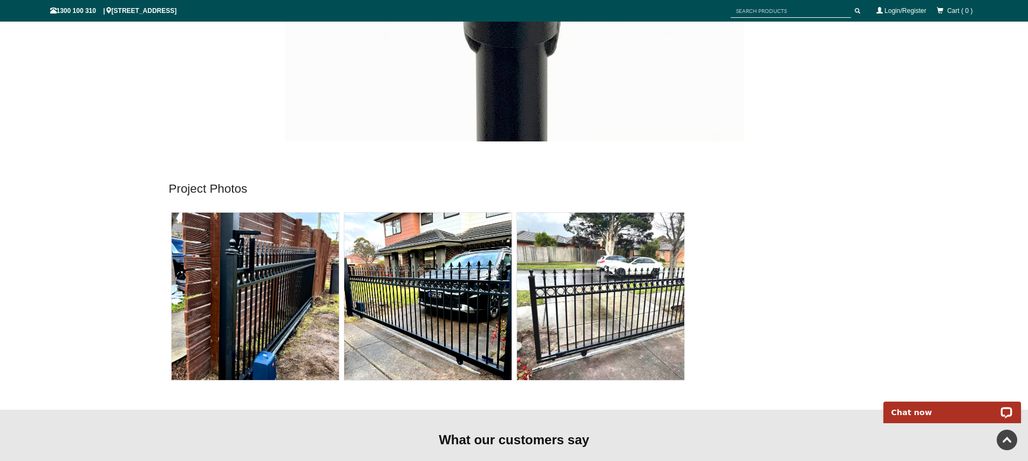
click at [585, 255] on img at bounding box center [600, 296] width 167 height 167
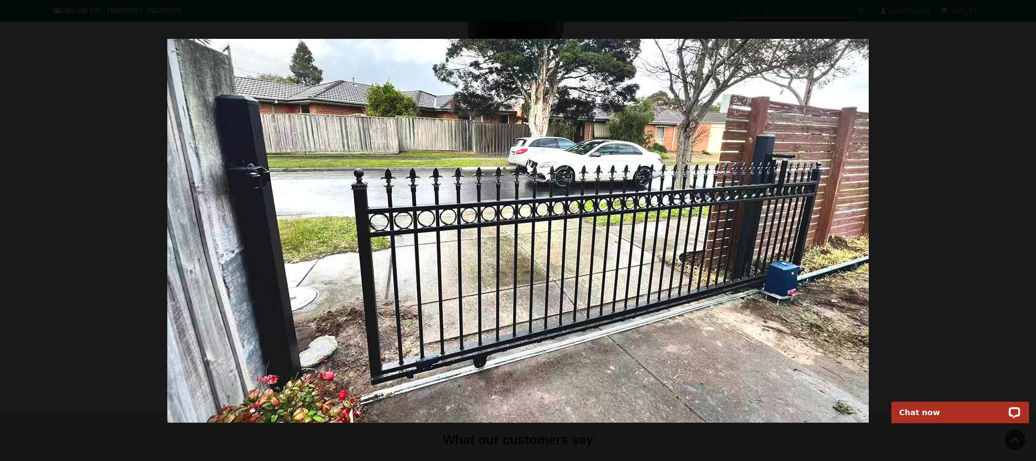
click at [240, 136] on img at bounding box center [518, 231] width 702 height 384
click at [1016, 21] on span at bounding box center [1020, 17] width 16 height 16
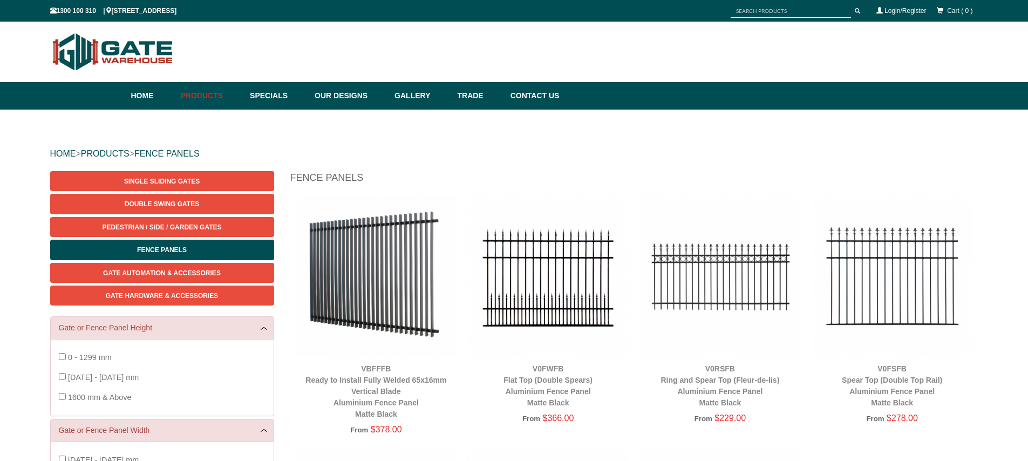
click at [368, 308] on img at bounding box center [376, 275] width 161 height 161
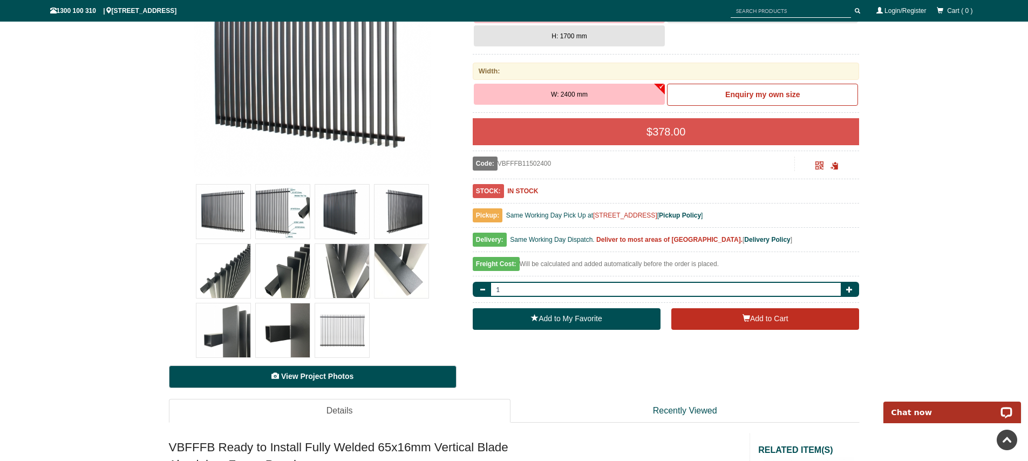
click at [323, 377] on span "View Project Photos" at bounding box center [317, 376] width 72 height 9
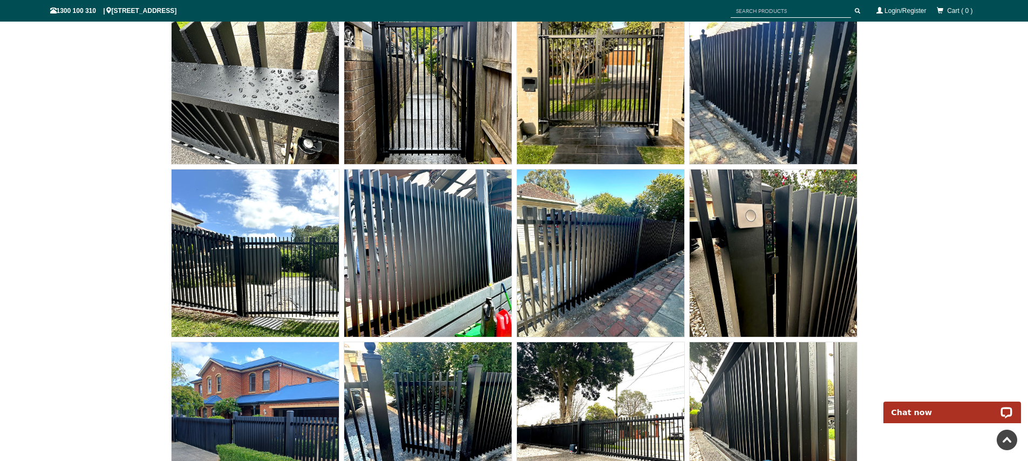
scroll to position [6773, 0]
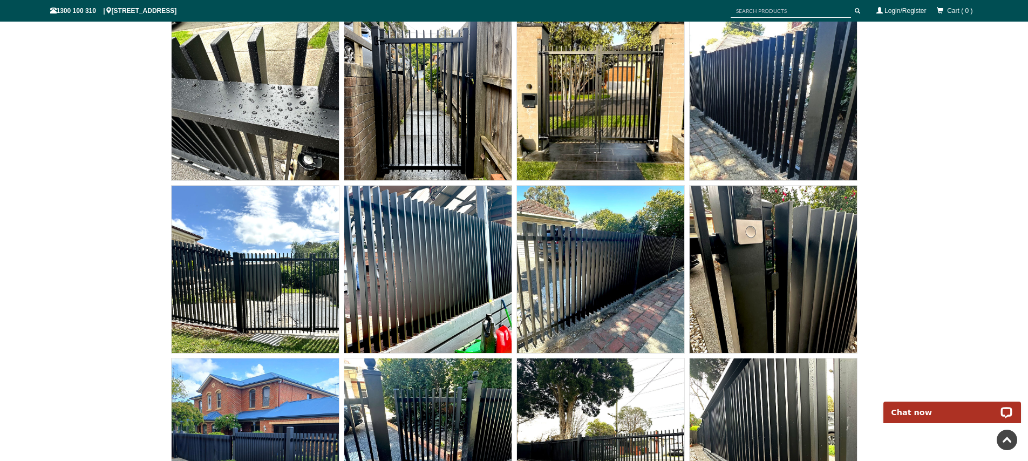
click at [553, 90] on img at bounding box center [600, 96] width 167 height 167
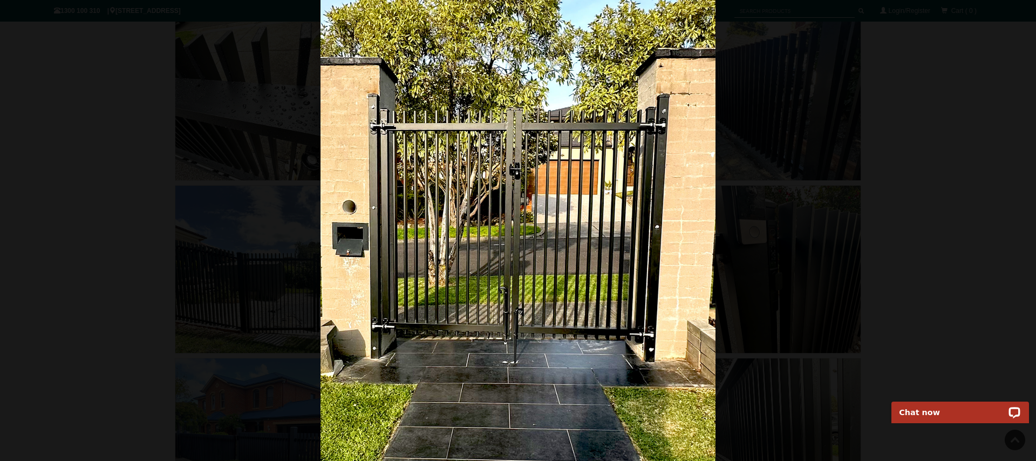
click at [577, 153] on img at bounding box center [518, 230] width 395 height 461
click at [1024, 17] on span at bounding box center [1020, 17] width 16 height 16
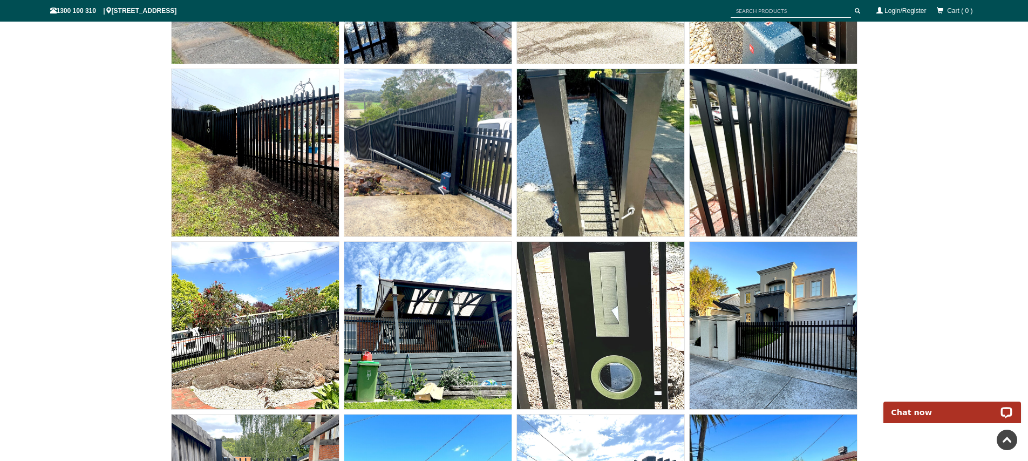
scroll to position [7363, 0]
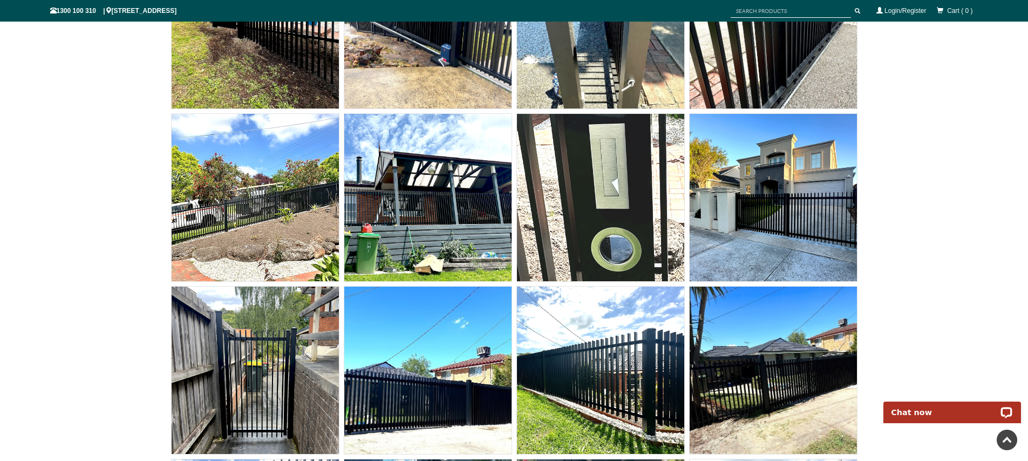
click at [812, 234] on img at bounding box center [773, 197] width 167 height 167
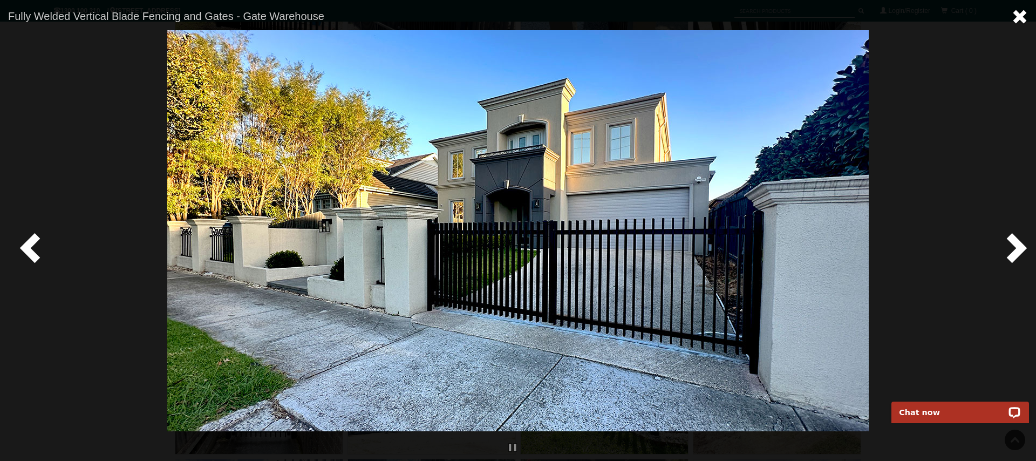
click at [1018, 16] on span at bounding box center [1020, 17] width 16 height 16
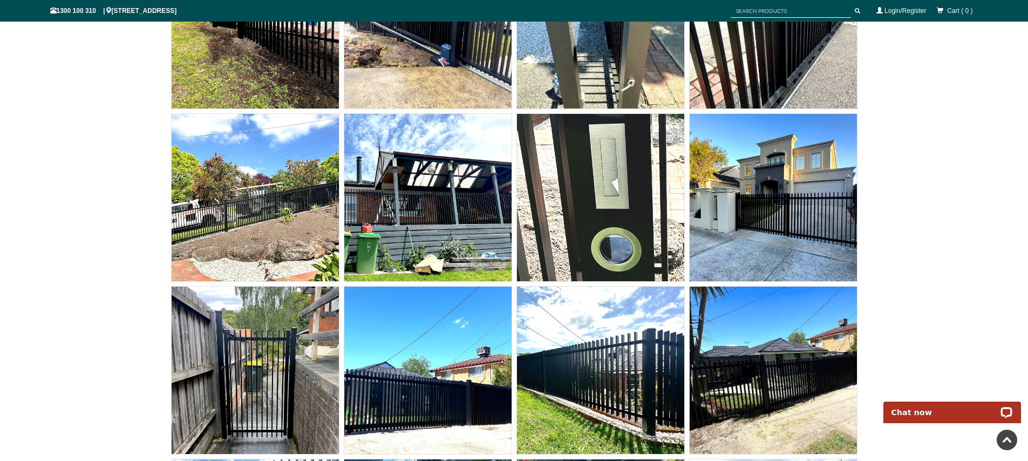
click at [780, 223] on img at bounding box center [773, 197] width 167 height 167
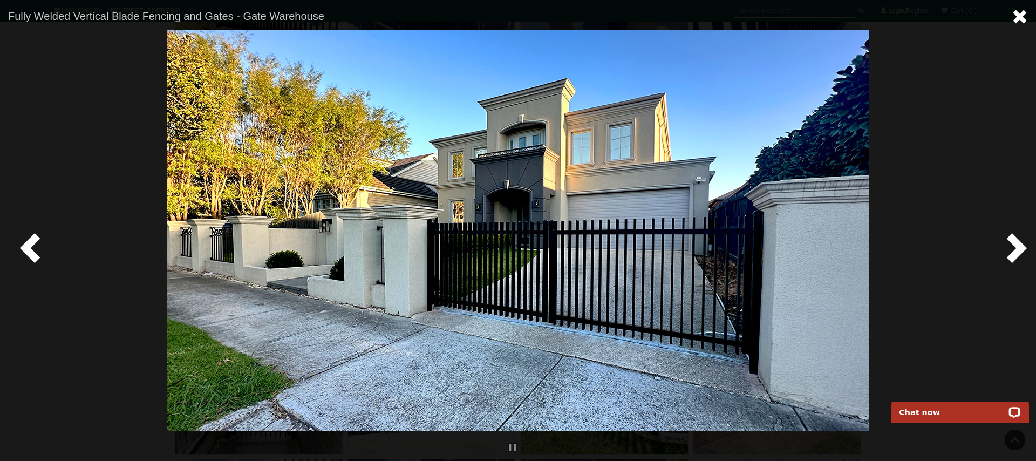
click at [1013, 23] on span at bounding box center [1020, 17] width 16 height 16
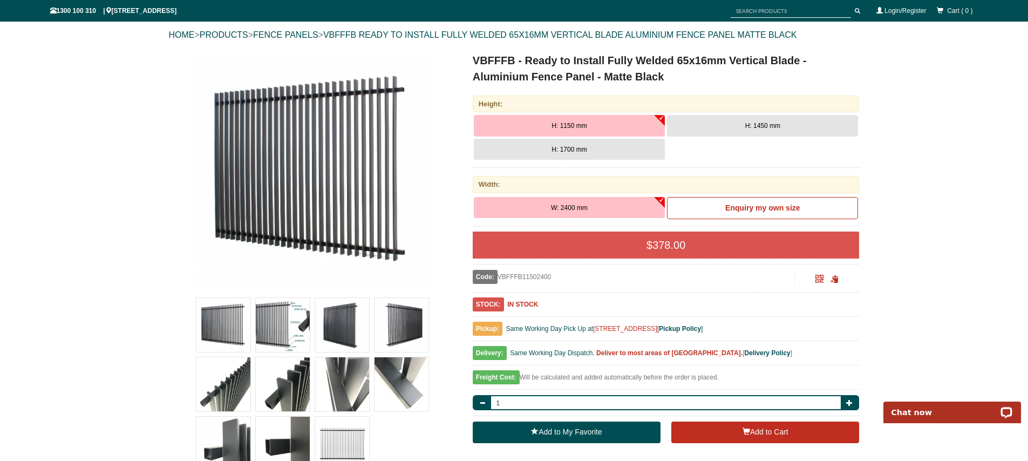
scroll to position [118, 0]
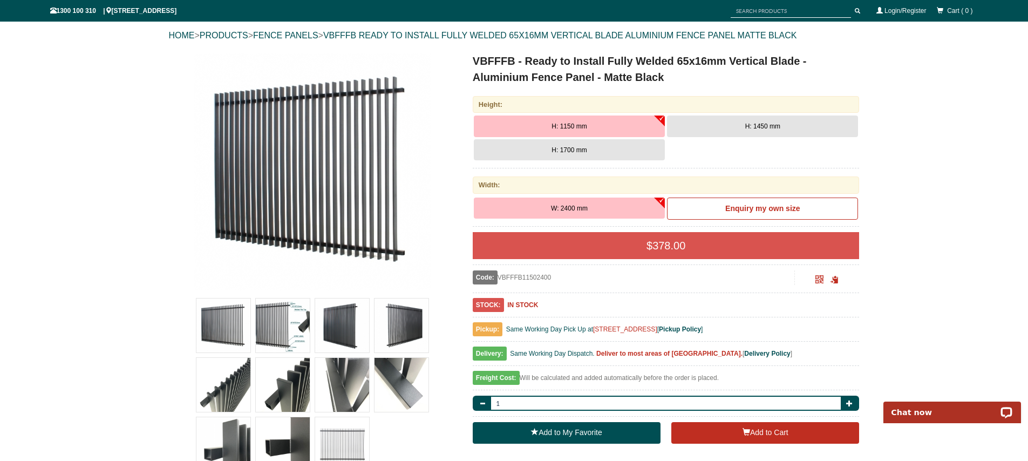
click at [597, 212] on button "W: 2400 mm" at bounding box center [569, 209] width 191 height 22
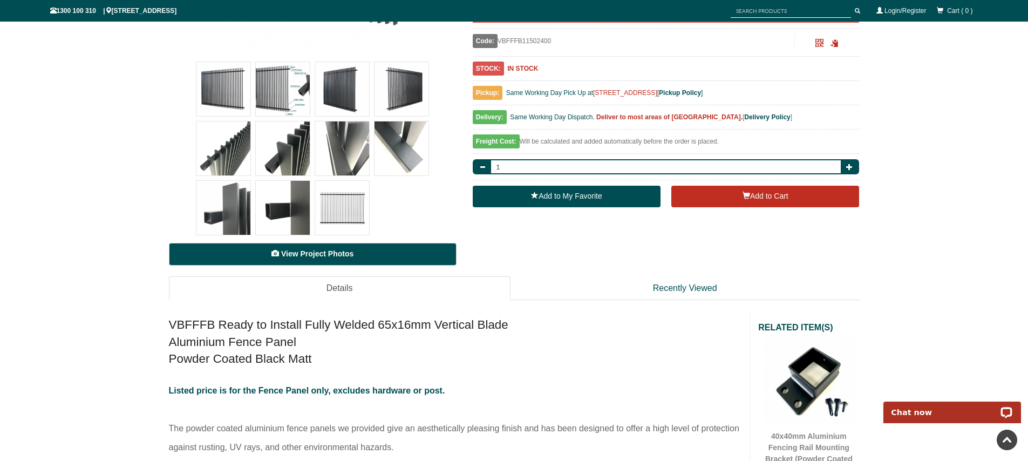
click at [318, 250] on span "View Project Photos" at bounding box center [317, 253] width 72 height 9
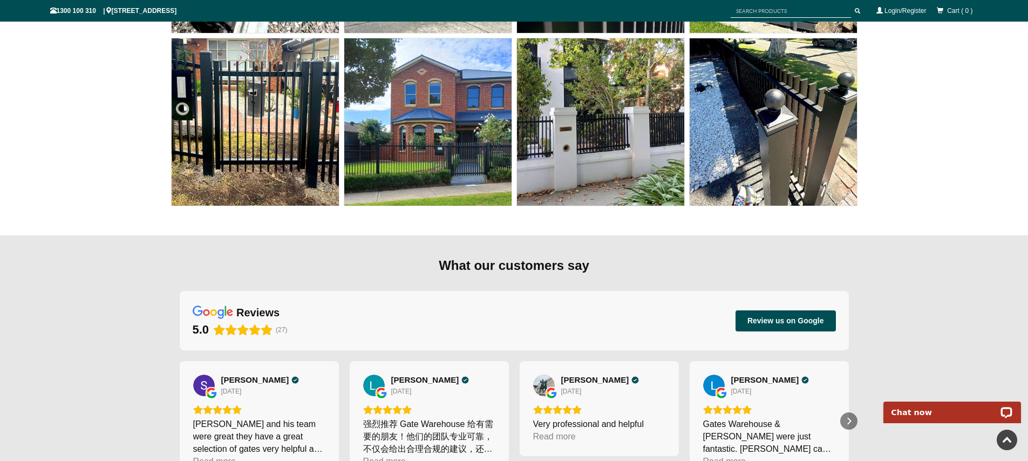
scroll to position [8903, 0]
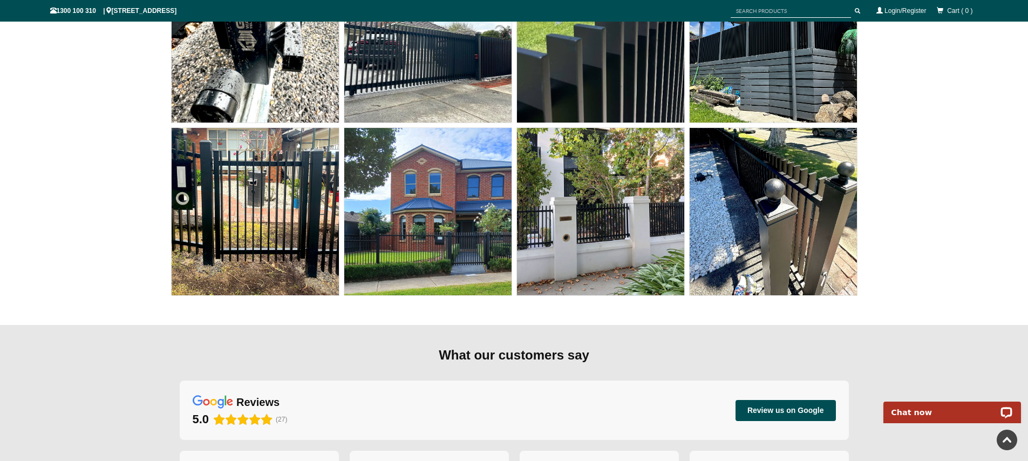
click at [567, 245] on img at bounding box center [600, 211] width 167 height 167
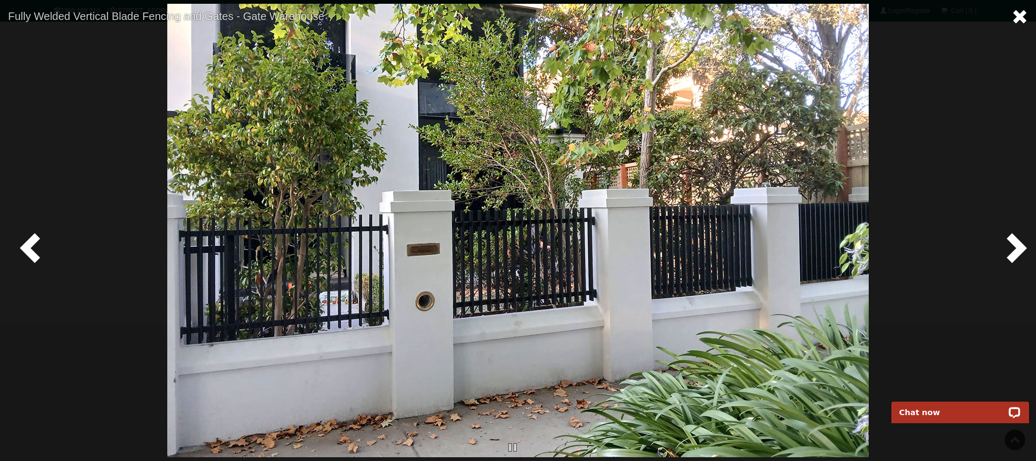
click at [1023, 15] on span at bounding box center [1020, 17] width 16 height 16
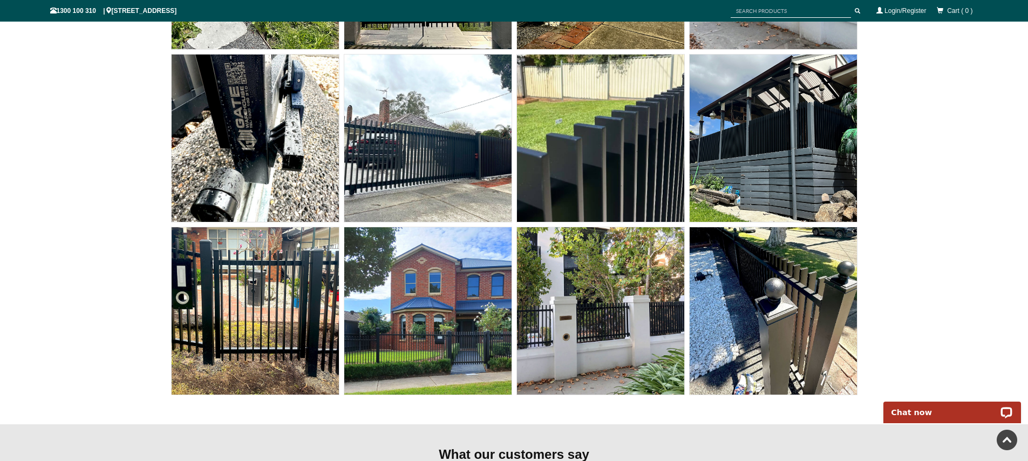
scroll to position [8698, 0]
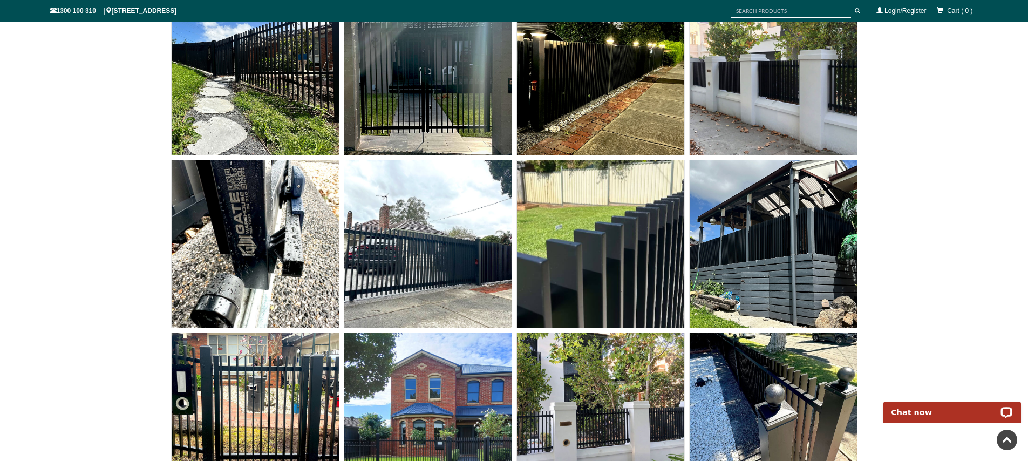
click at [444, 273] on img at bounding box center [427, 243] width 167 height 167
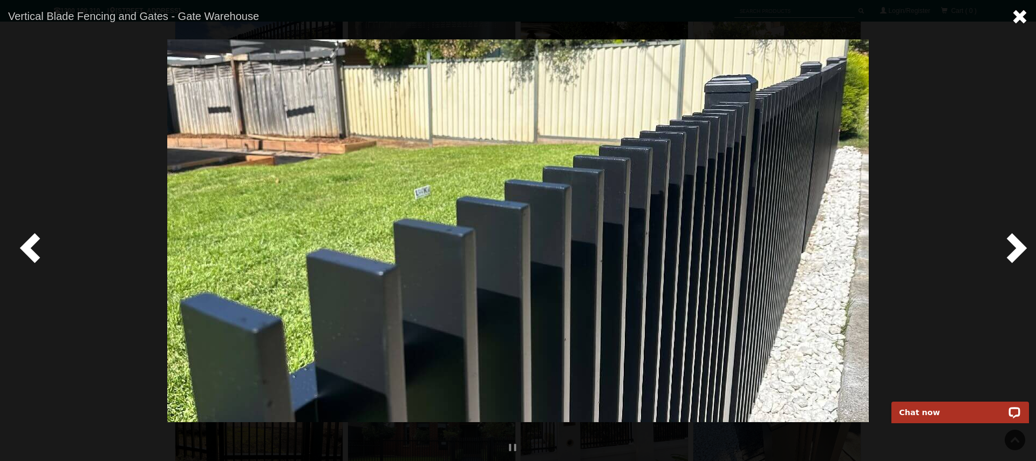
click at [1017, 20] on span at bounding box center [1020, 17] width 16 height 16
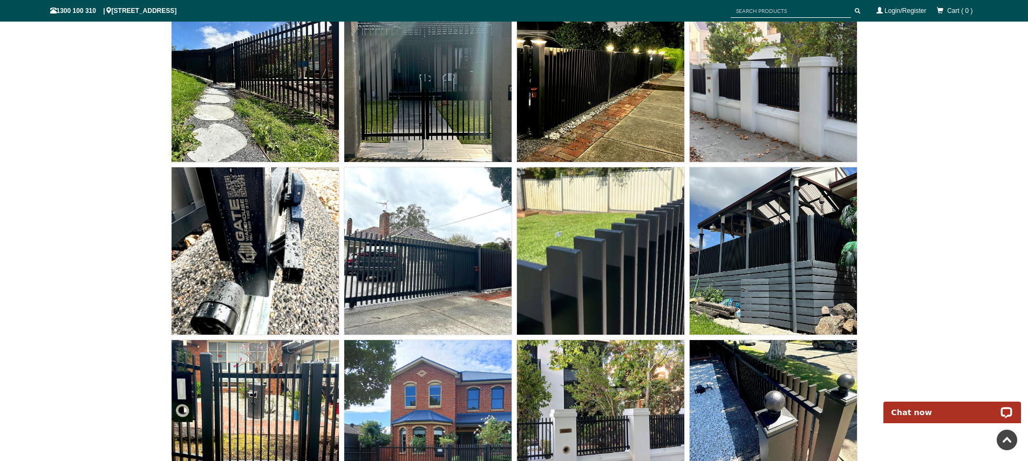
scroll to position [8683, 0]
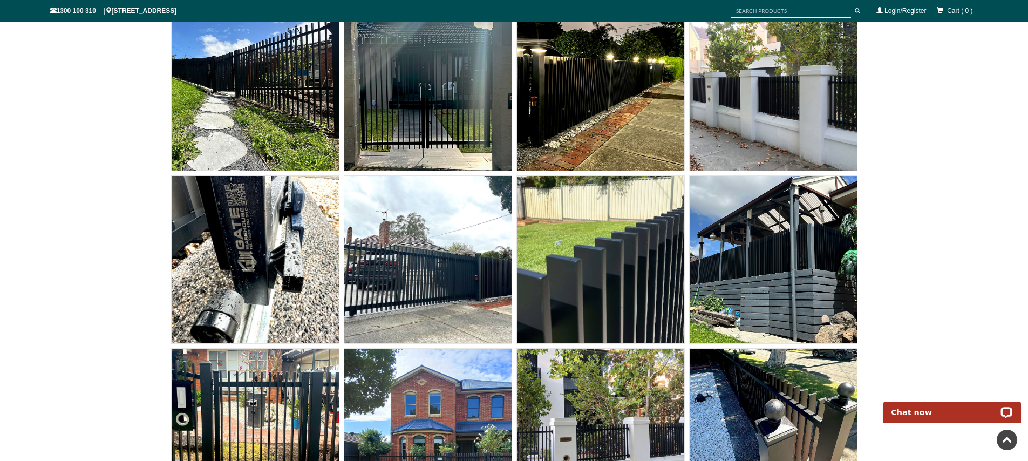
click at [213, 273] on img at bounding box center [255, 259] width 167 height 167
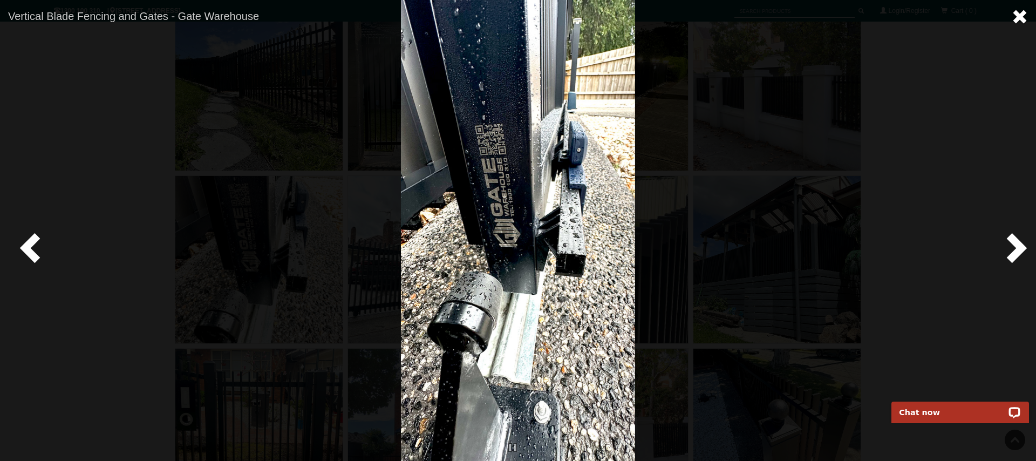
click at [1023, 17] on span at bounding box center [1020, 17] width 16 height 16
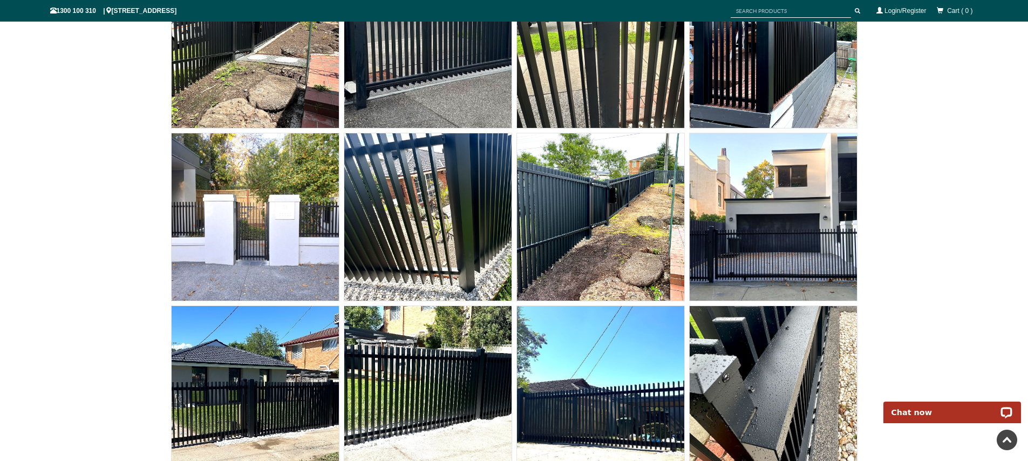
scroll to position [8064, 0]
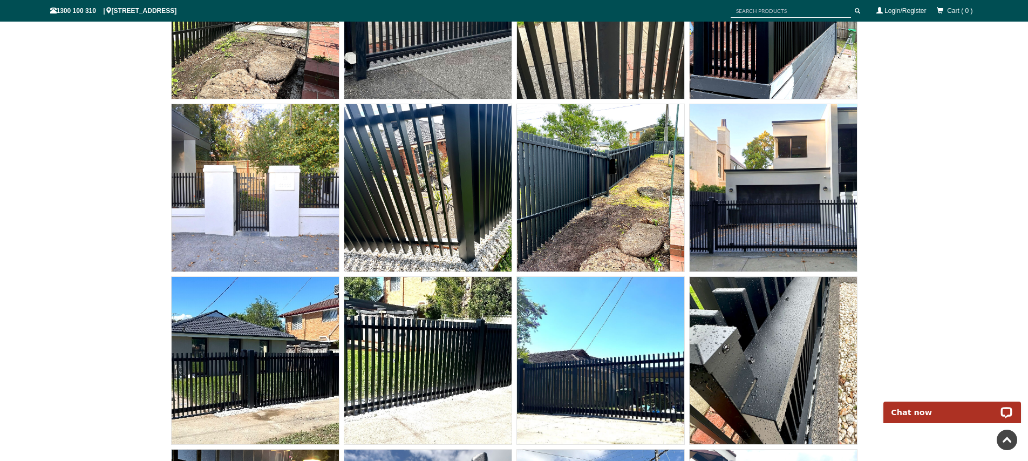
click at [751, 225] on img at bounding box center [773, 187] width 167 height 167
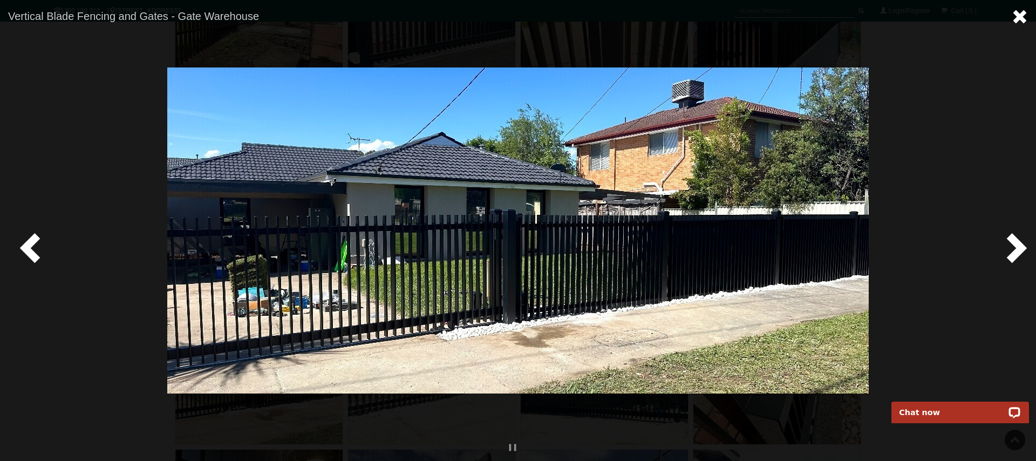
click at [1020, 17] on span at bounding box center [1020, 17] width 16 height 16
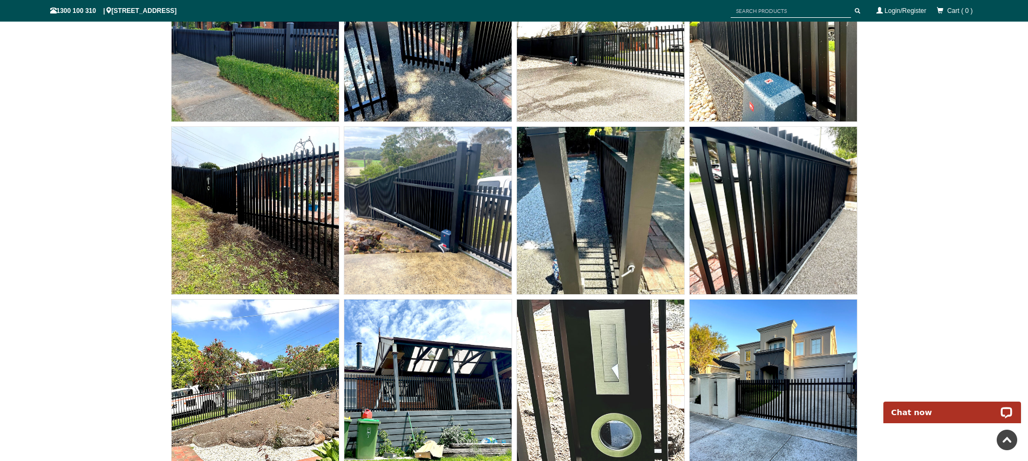
scroll to position [6966, 0]
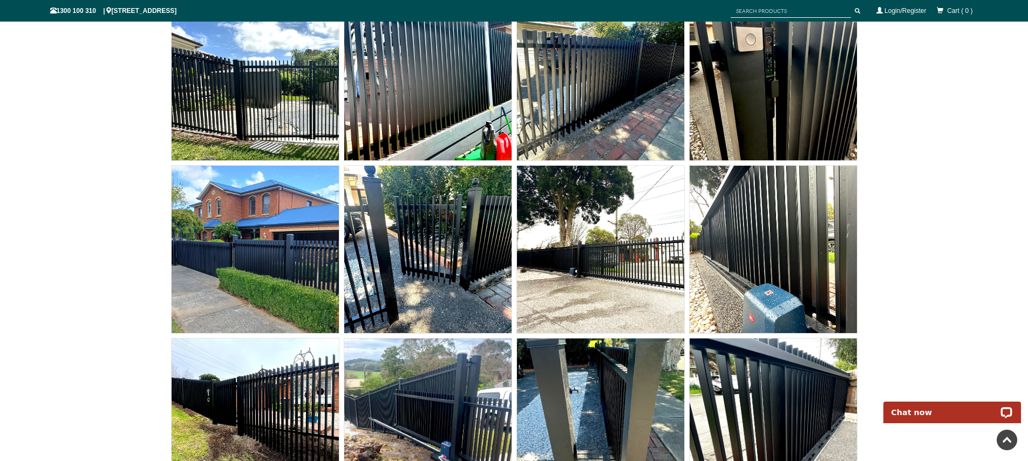
click at [732, 244] on img at bounding box center [773, 249] width 167 height 167
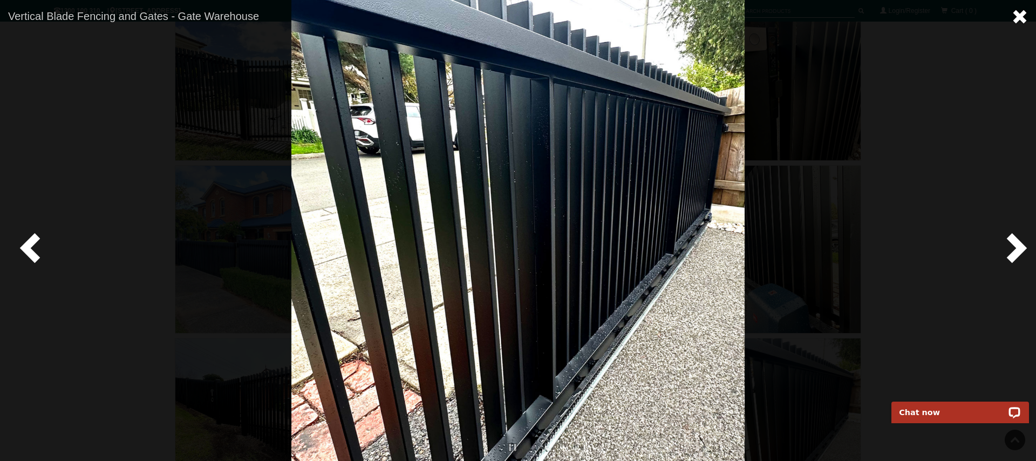
click at [1019, 13] on span at bounding box center [1020, 17] width 16 height 16
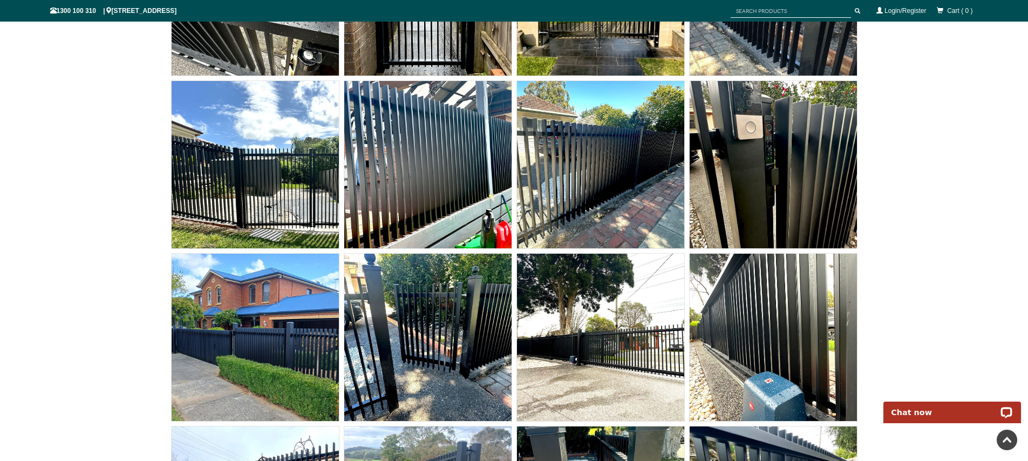
scroll to position [6269, 0]
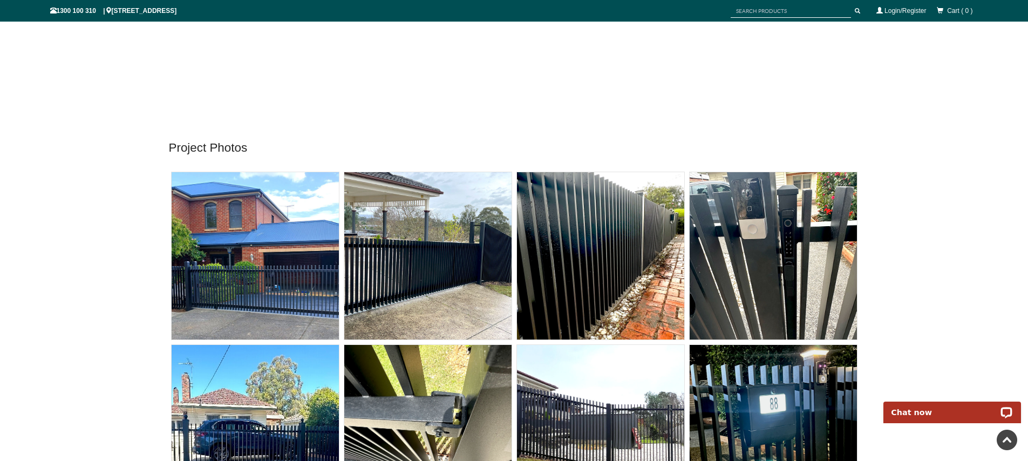
scroll to position [355, 0]
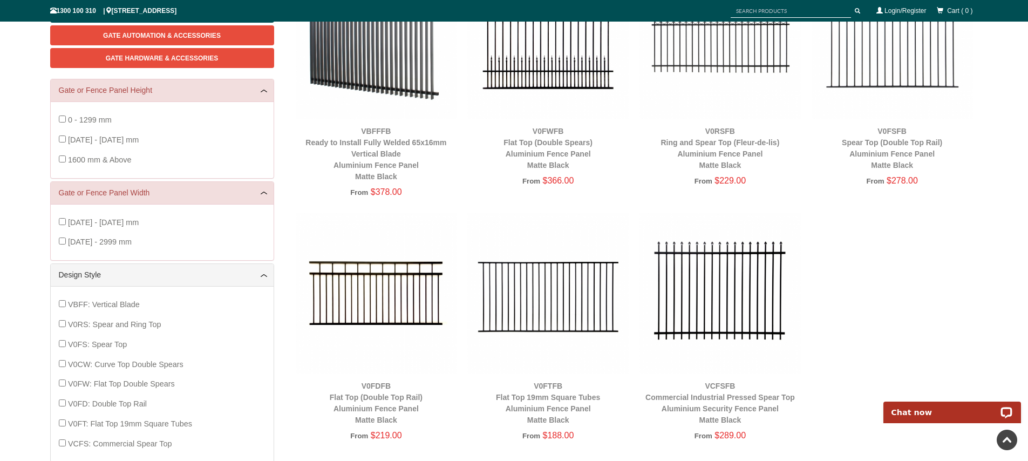
scroll to position [240, 0]
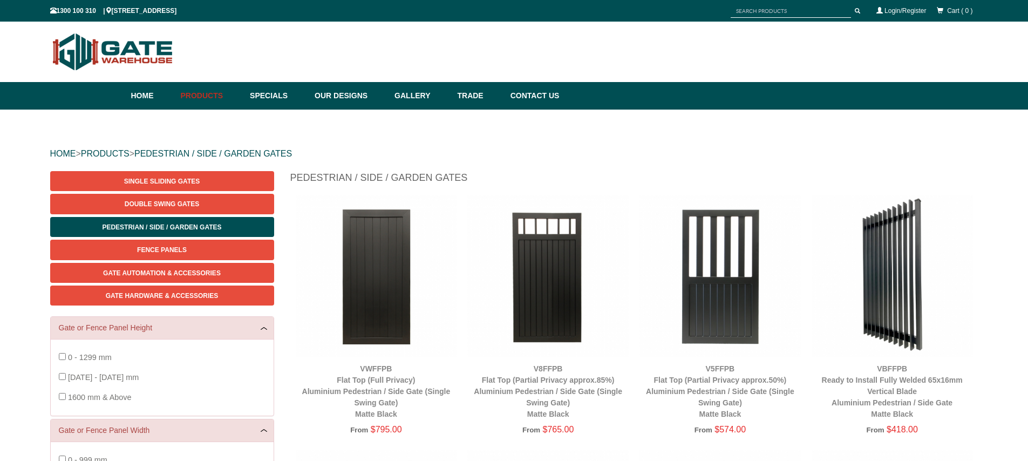
scroll to position [27, 0]
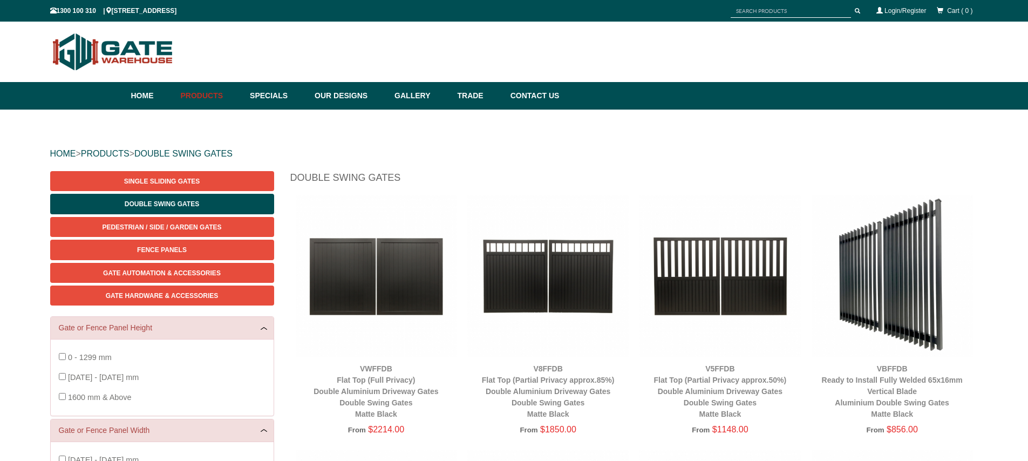
scroll to position [26, 0]
